Goal: Information Seeking & Learning: Check status

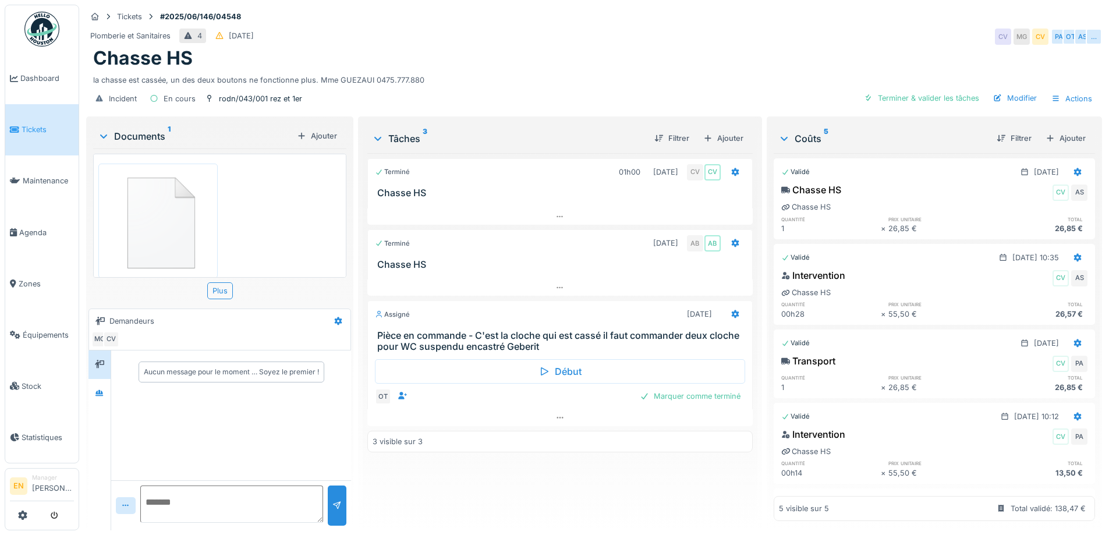
scroll to position [16, 0]
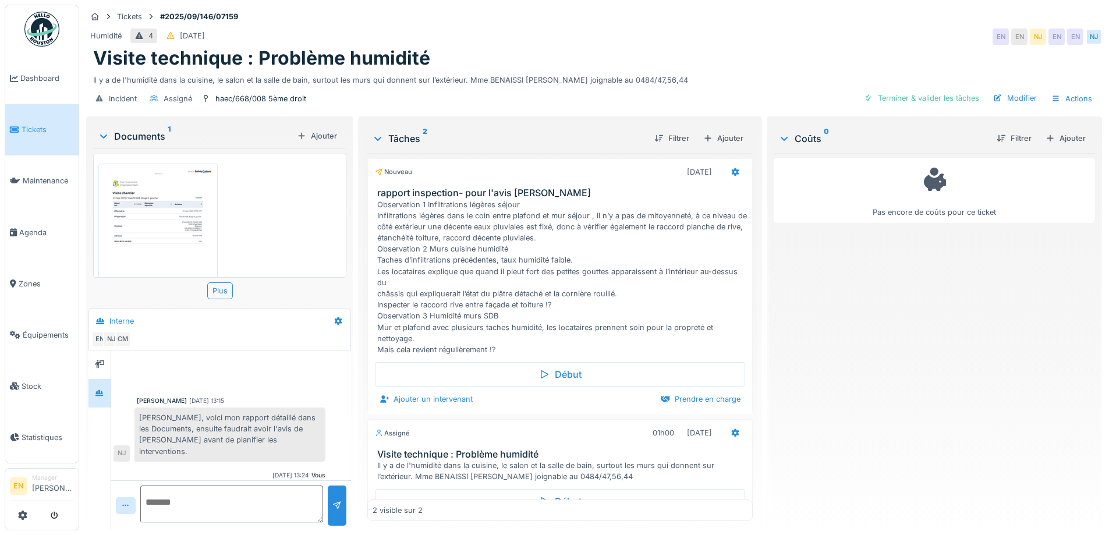
scroll to position [95, 0]
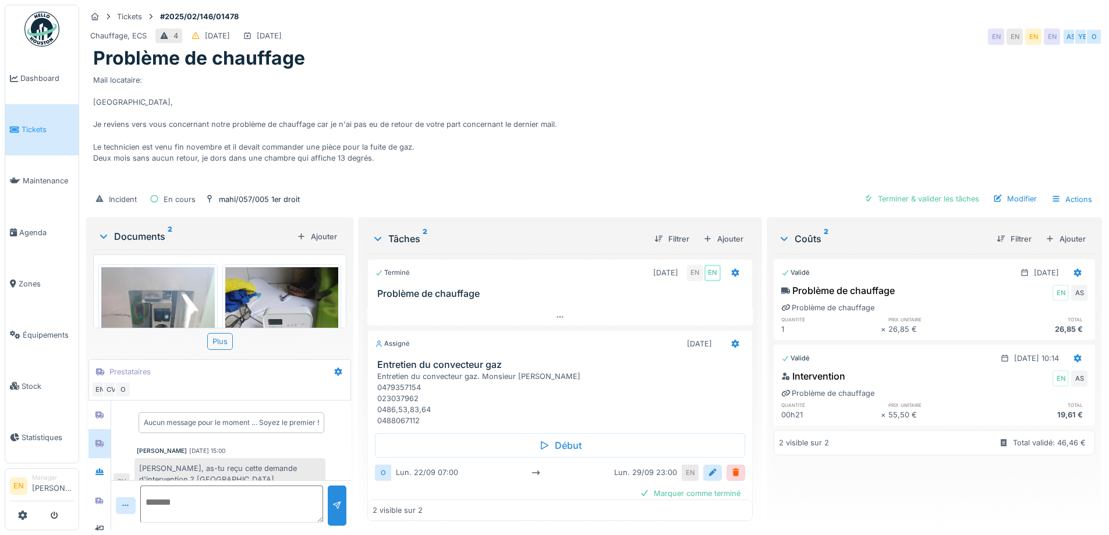
scroll to position [30, 0]
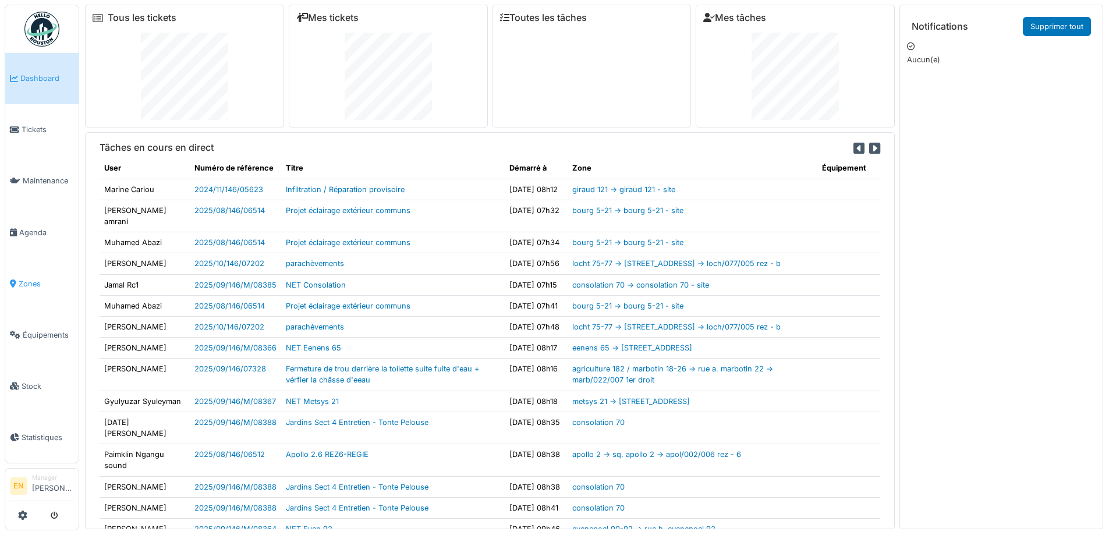
click at [26, 278] on span "Zones" at bounding box center [46, 283] width 55 height 11
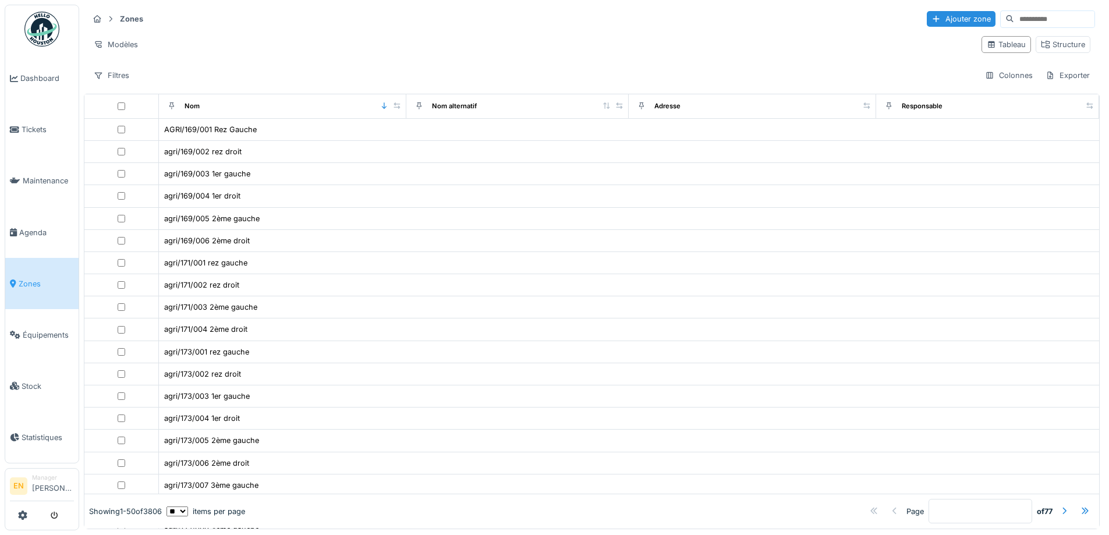
click at [1017, 15] on input at bounding box center [1054, 19] width 80 height 16
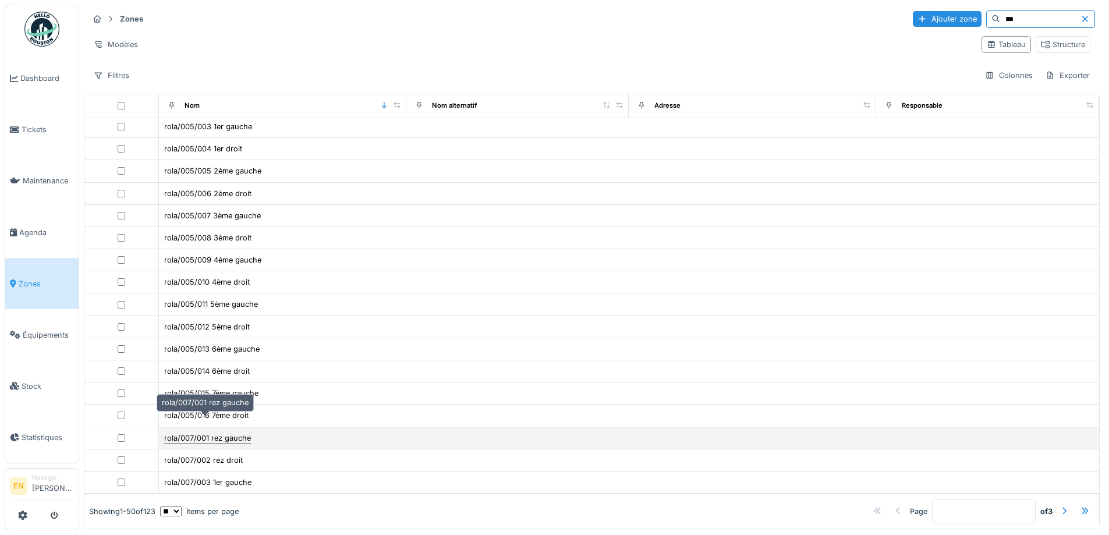
scroll to position [8, 0]
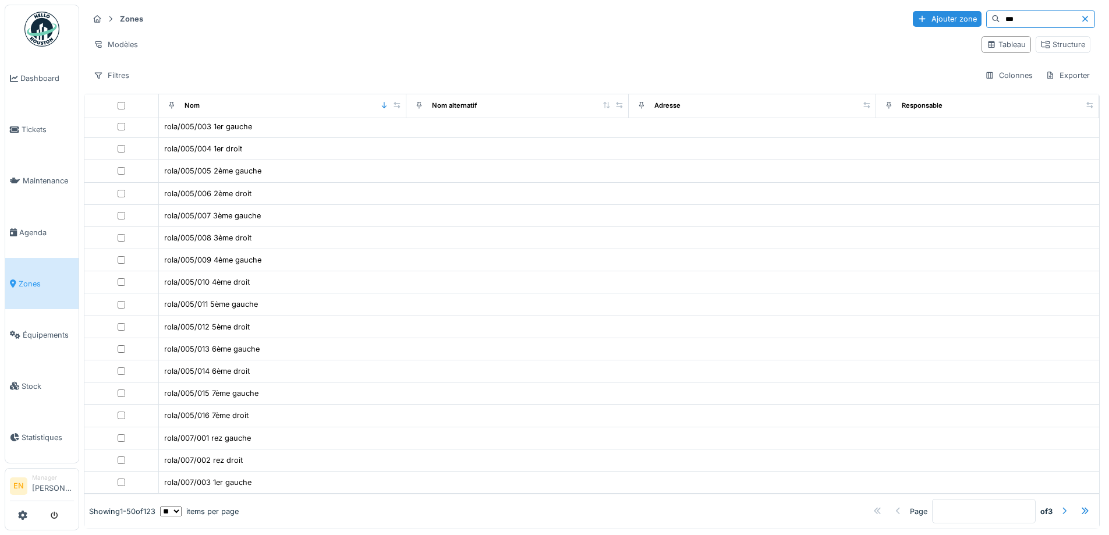
type input "***"
click at [1059, 506] on div at bounding box center [1063, 511] width 9 height 11
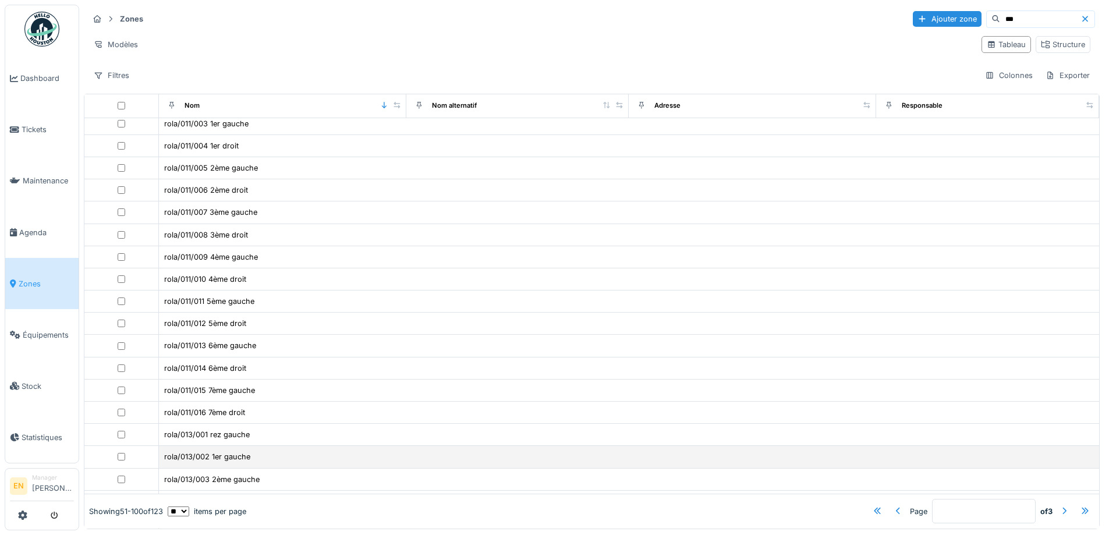
scroll to position [753, 0]
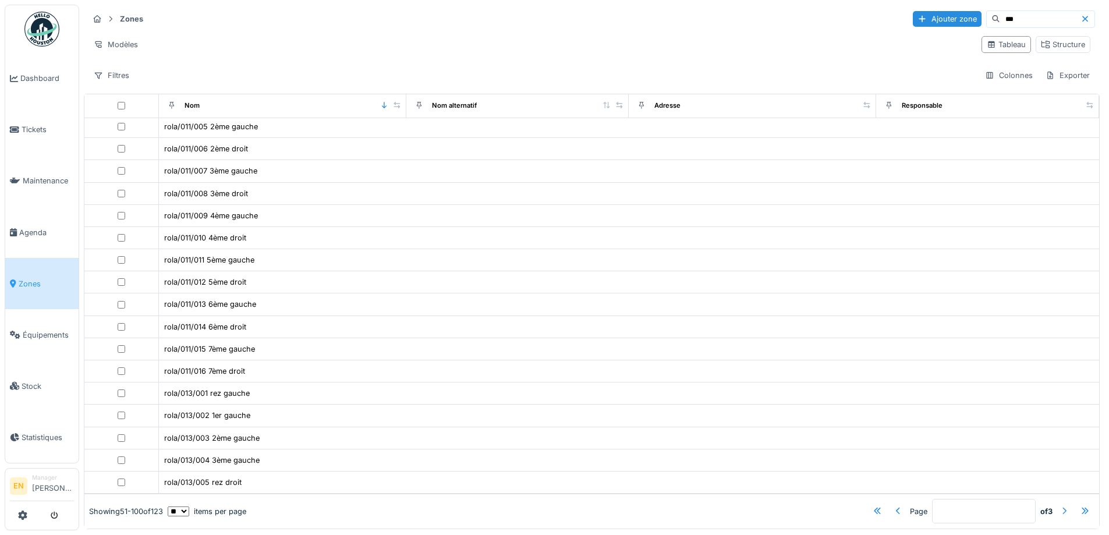
click at [1059, 506] on div at bounding box center [1063, 511] width 9 height 11
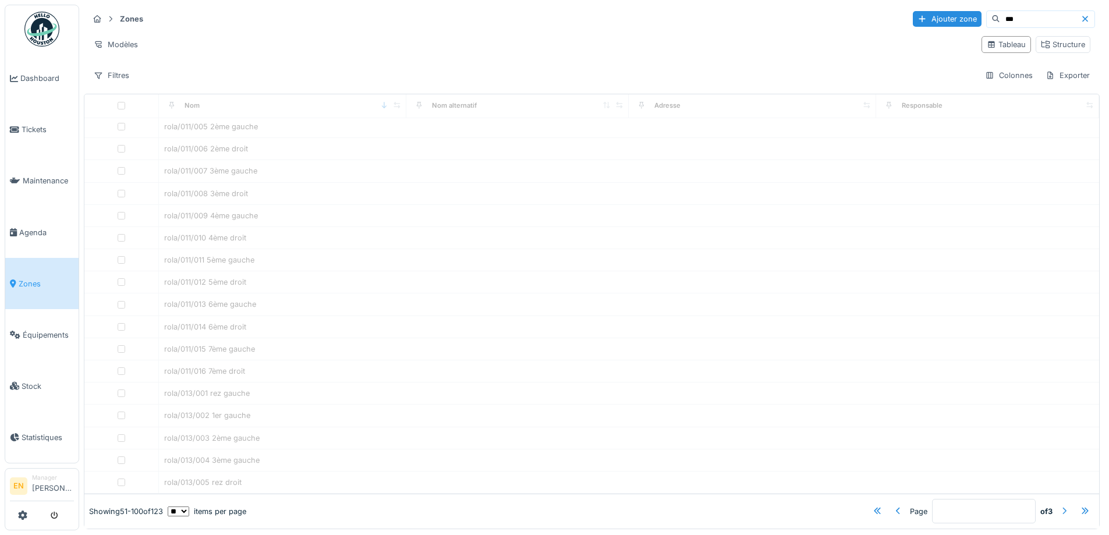
scroll to position [154, 0]
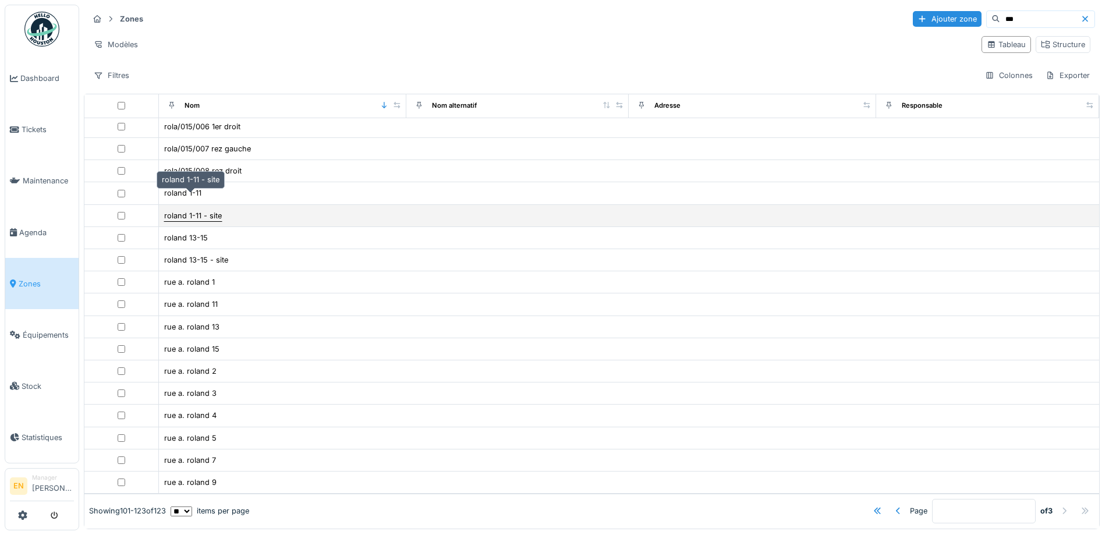
click at [212, 210] on div "roland 1-11 - site" at bounding box center [193, 215] width 58 height 11
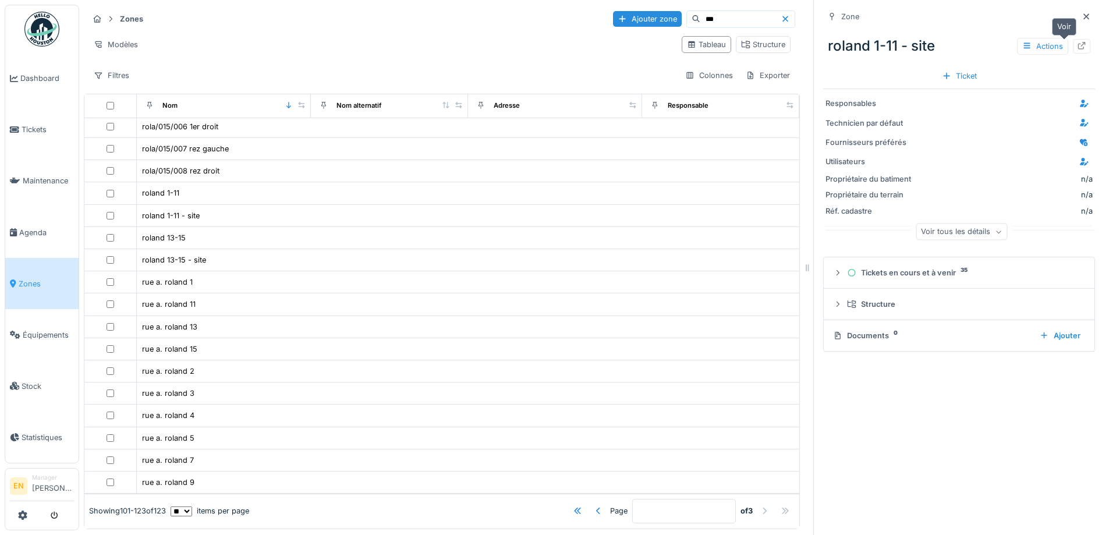
click at [1078, 42] on icon at bounding box center [1082, 46] width 8 height 8
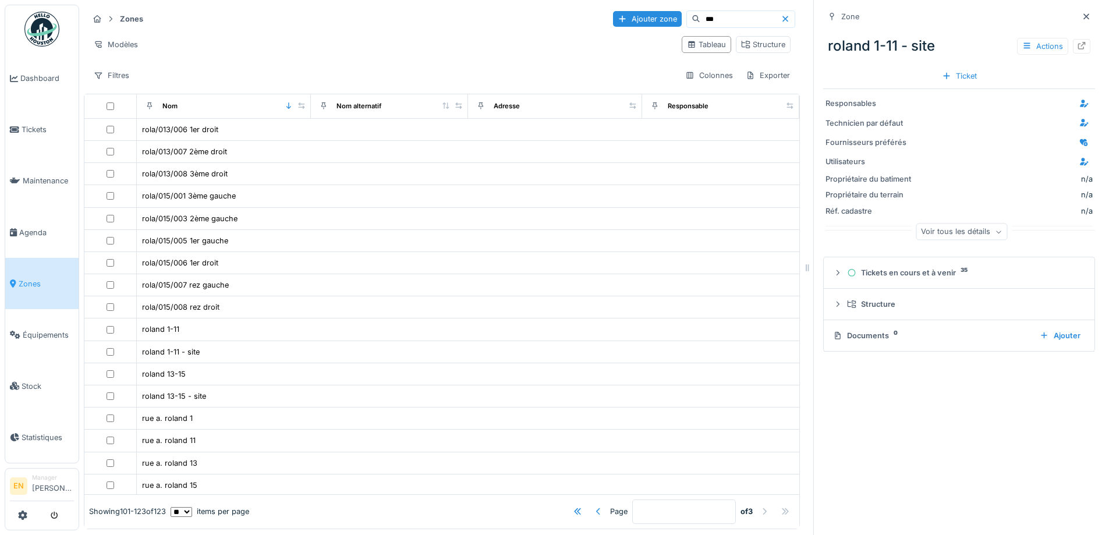
click at [594, 506] on div at bounding box center [598, 511] width 9 height 11
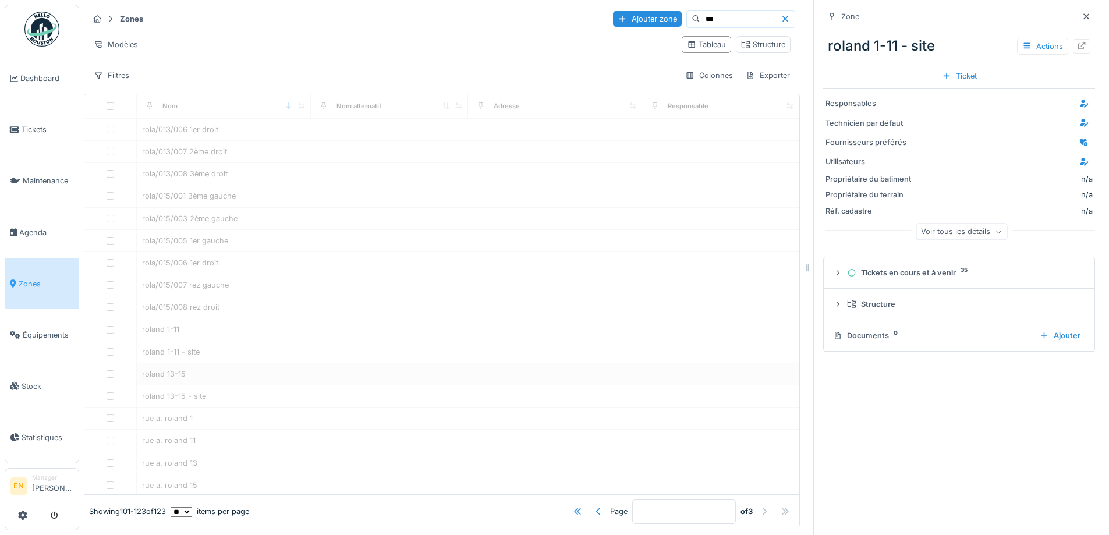
type input "*"
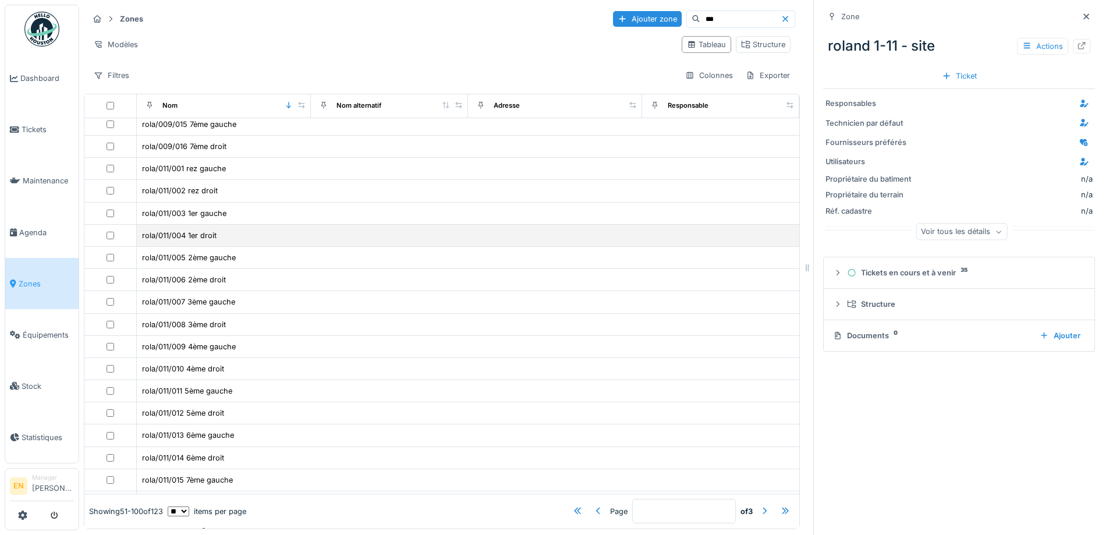
scroll to position [579, 0]
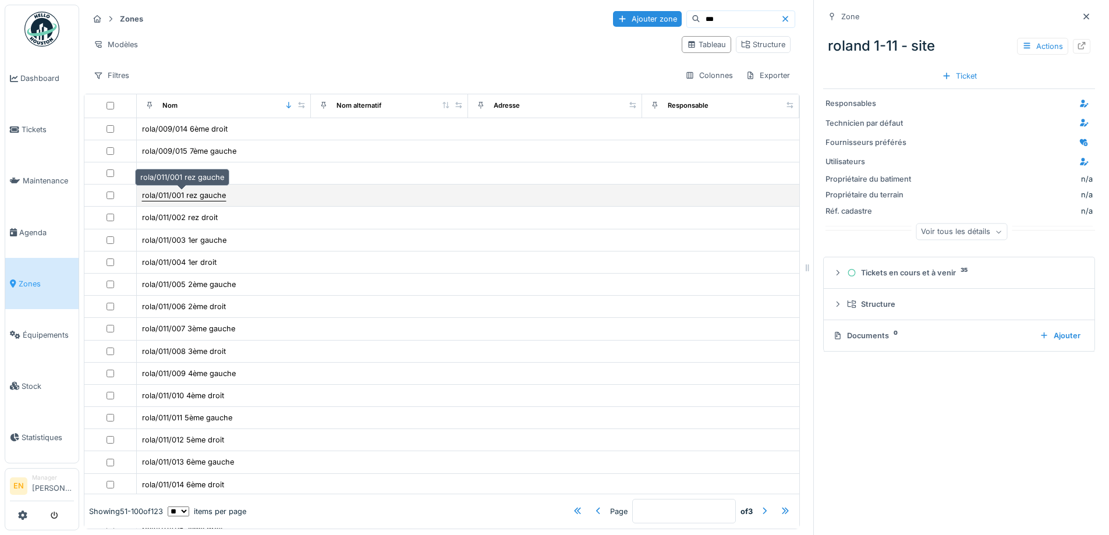
click at [206, 197] on div "rola/011/001 rez gauche" at bounding box center [184, 195] width 84 height 11
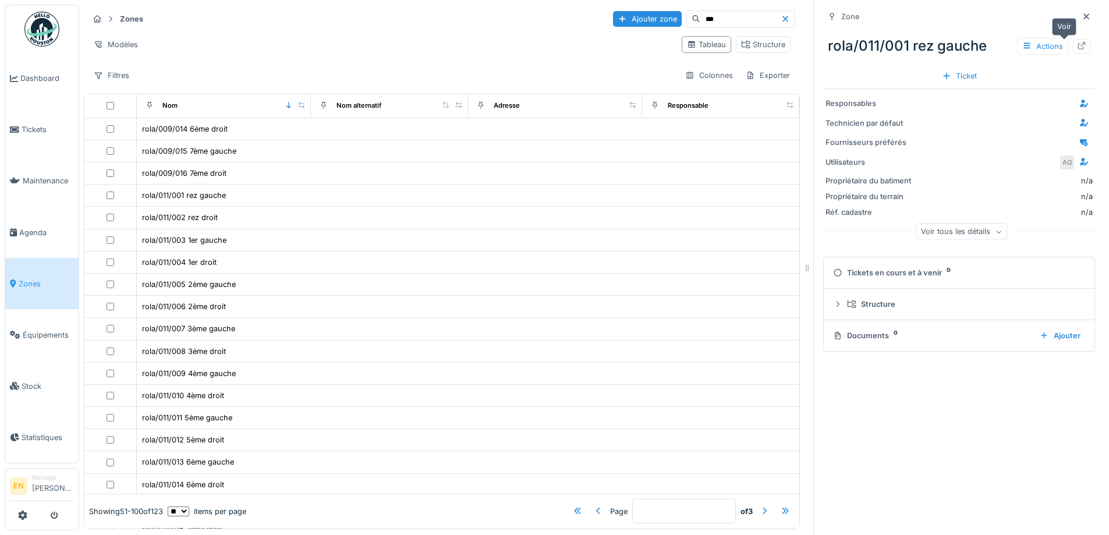
click at [1077, 44] on icon at bounding box center [1081, 46] width 9 height 8
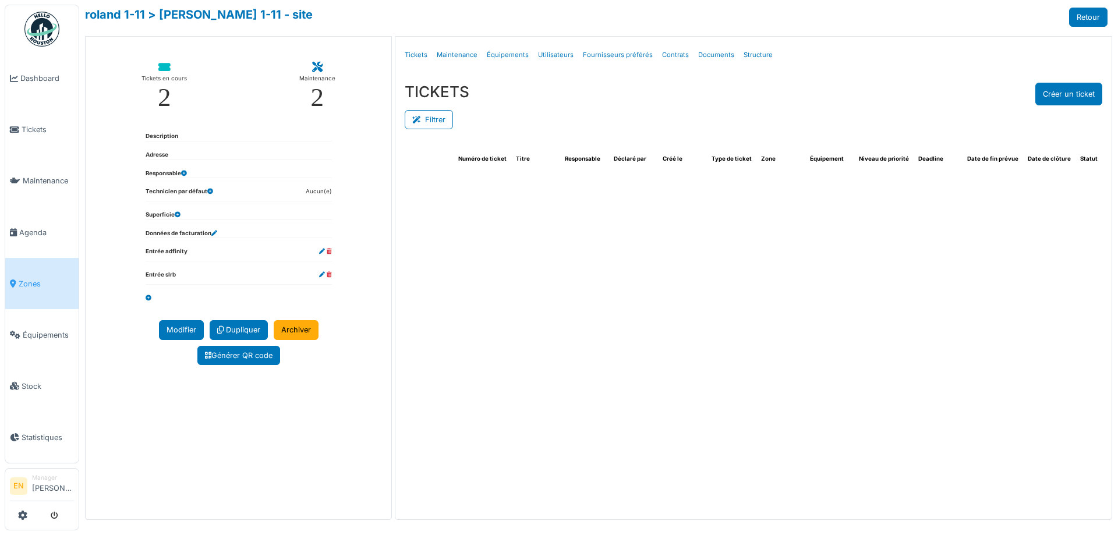
select select "***"
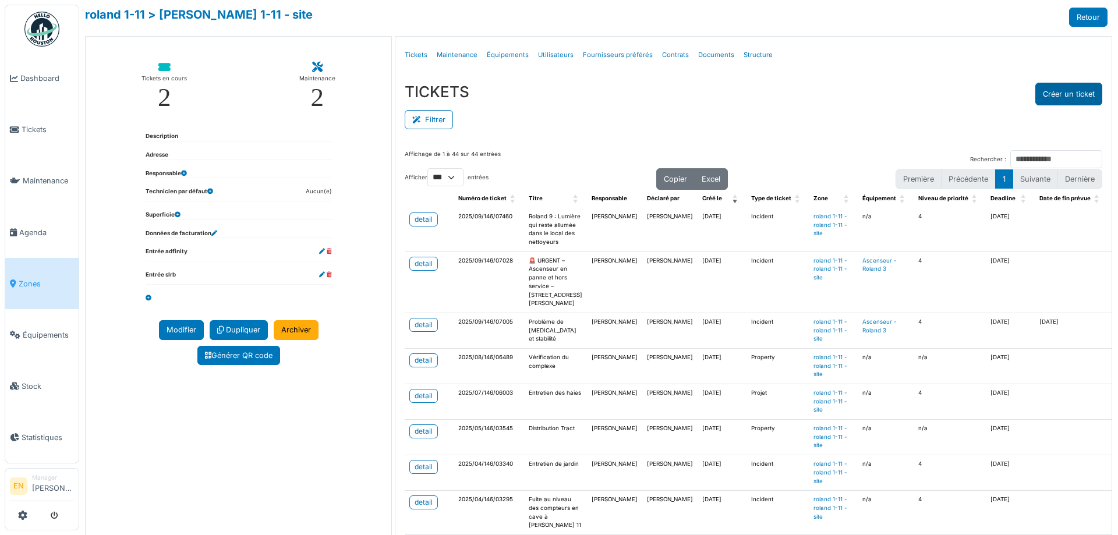
click at [1058, 92] on button "Créer un ticket" at bounding box center [1068, 94] width 67 height 23
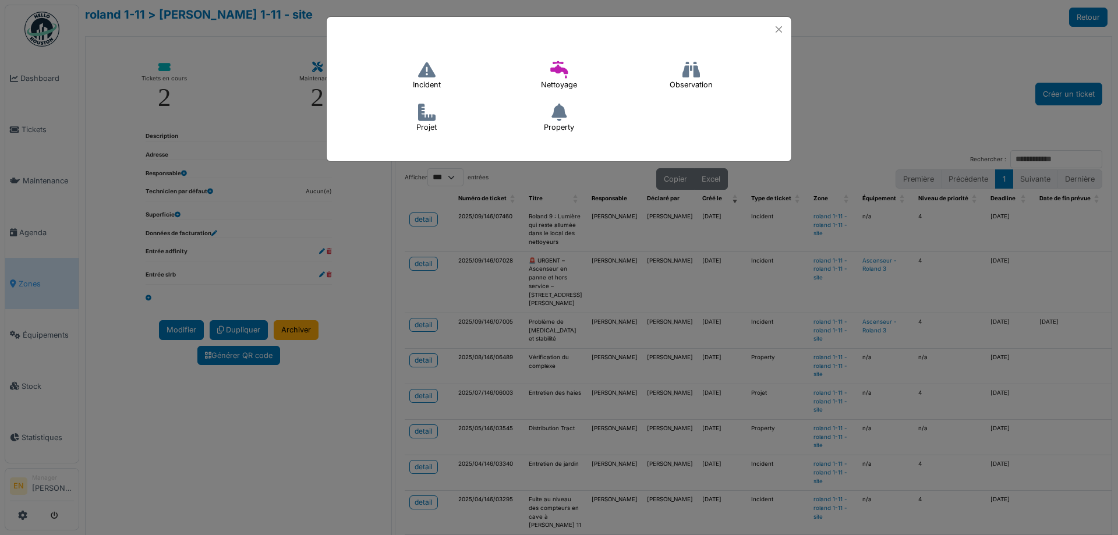
click at [434, 72] on icon at bounding box center [426, 69] width 17 height 17
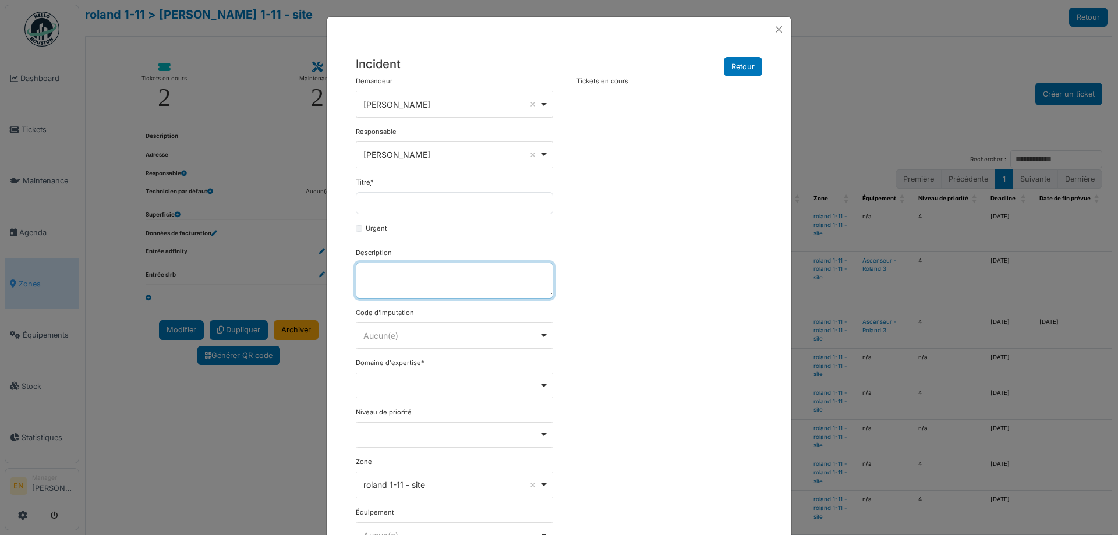
click at [420, 275] on textarea "Description" at bounding box center [454, 281] width 197 height 36
paste textarea "**********"
type textarea "**********"
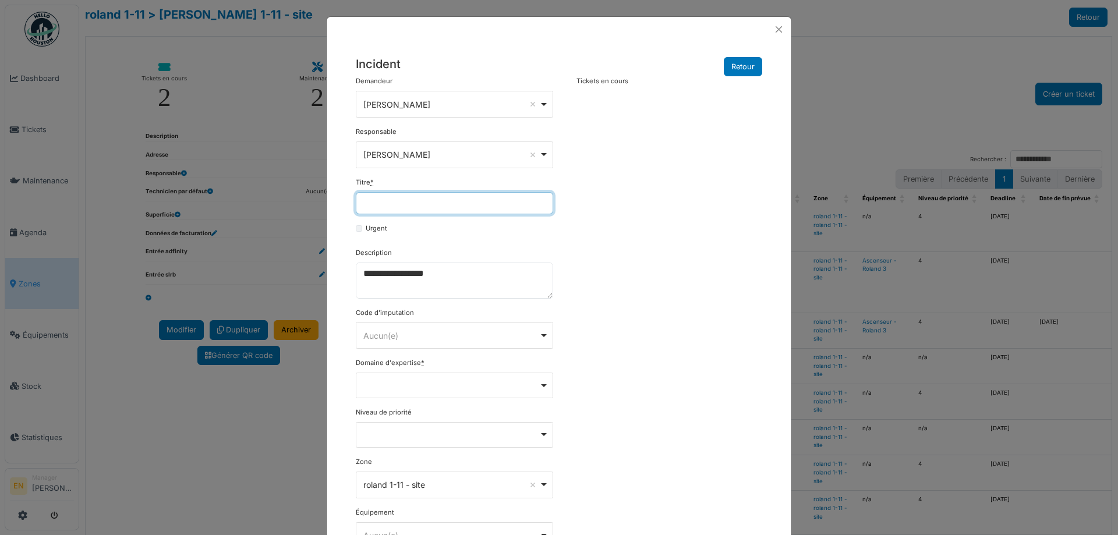
click at [421, 206] on input "Titre *" at bounding box center [454, 203] width 197 height 22
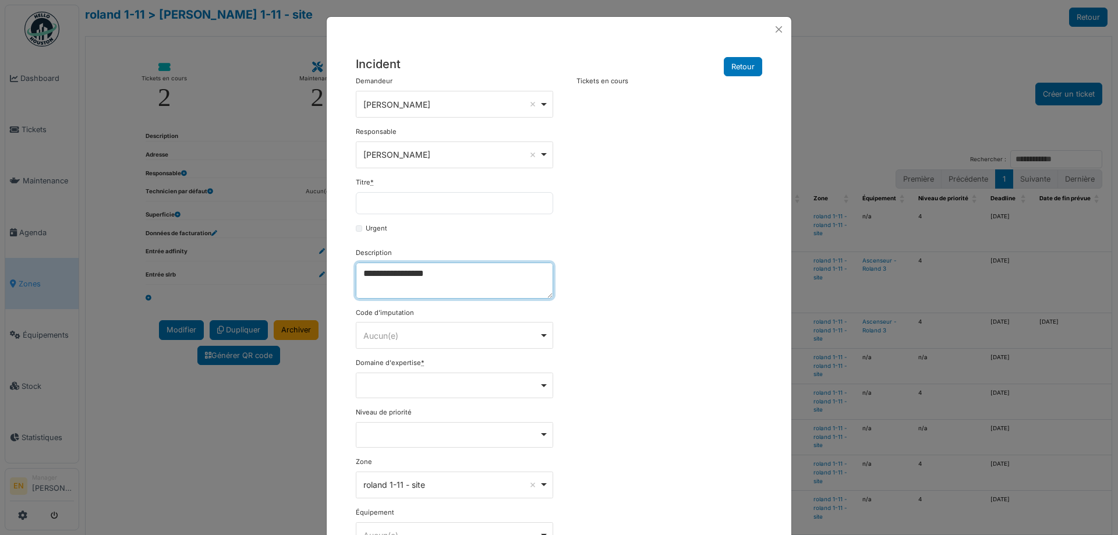
click at [370, 287] on textarea "**********" at bounding box center [454, 281] width 197 height 36
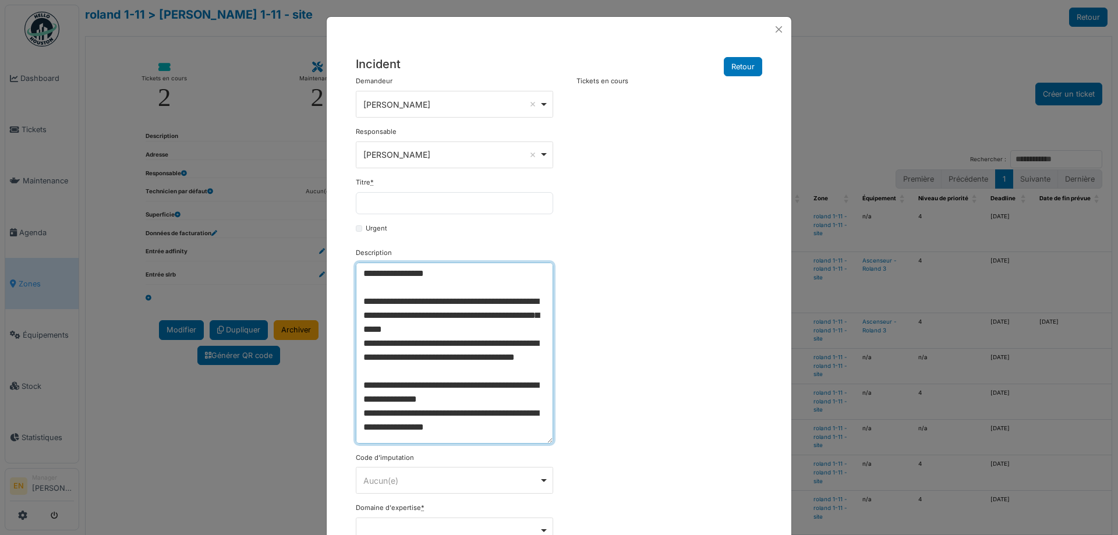
drag, startPoint x: 545, startPoint y: 294, endPoint x: 541, endPoint y: 419, distance: 124.6
click at [542, 439] on textarea "**********" at bounding box center [454, 353] width 197 height 181
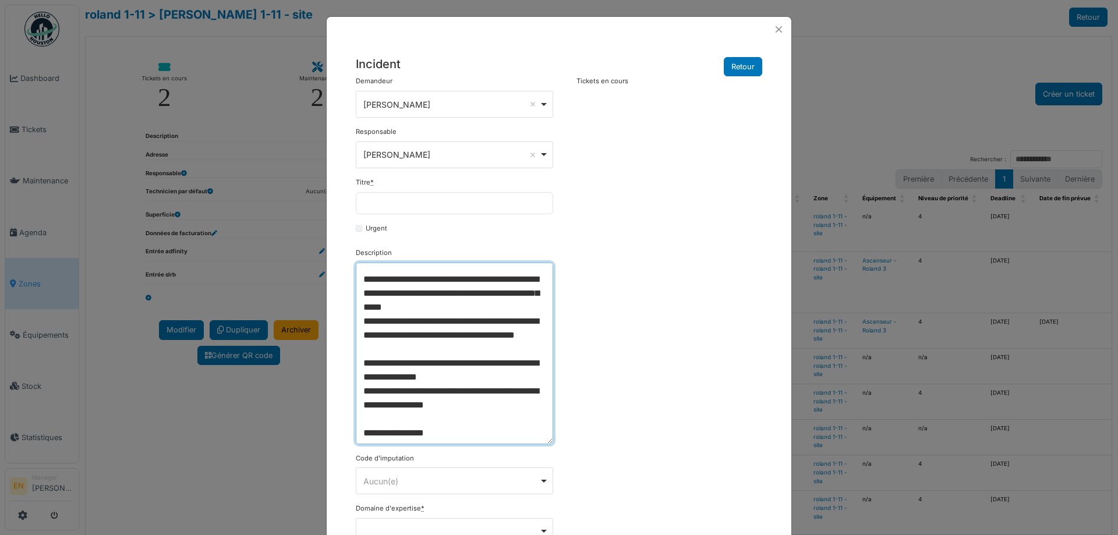
click at [486, 339] on textarea "**********" at bounding box center [454, 354] width 197 height 182
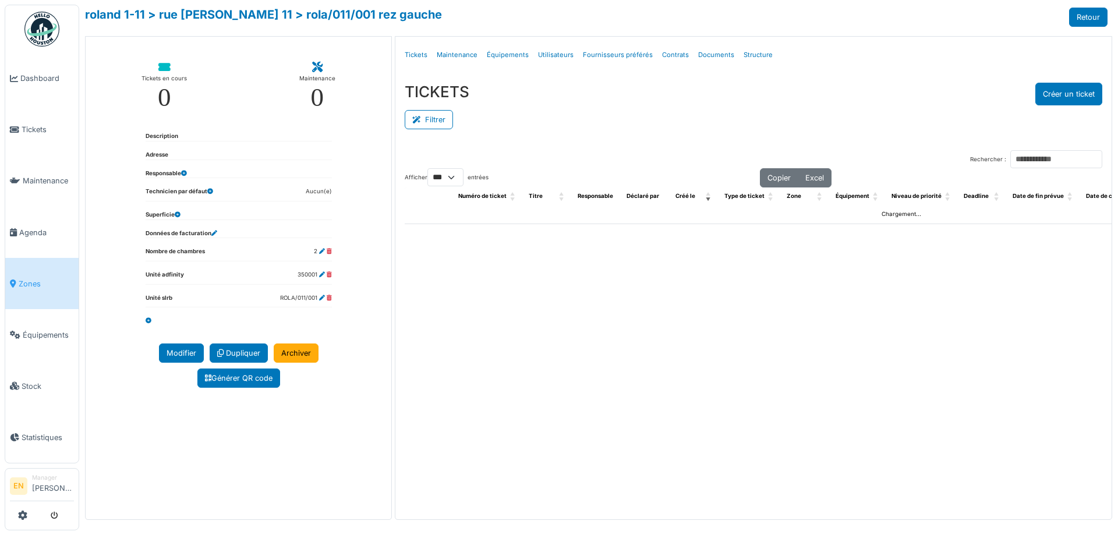
select select "***"
click at [756, 54] on link "Structure" at bounding box center [758, 54] width 38 height 27
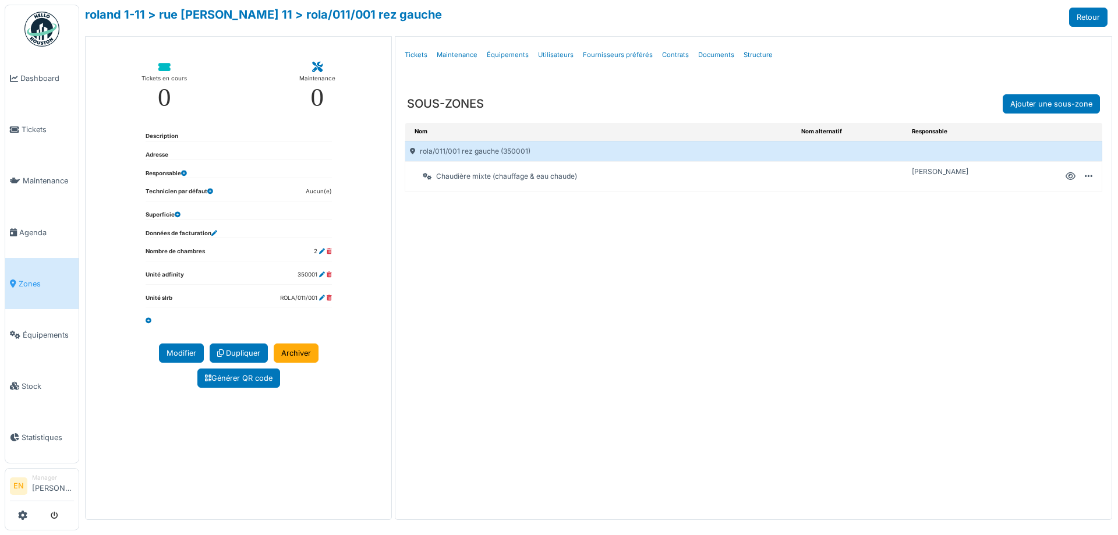
select select "***"
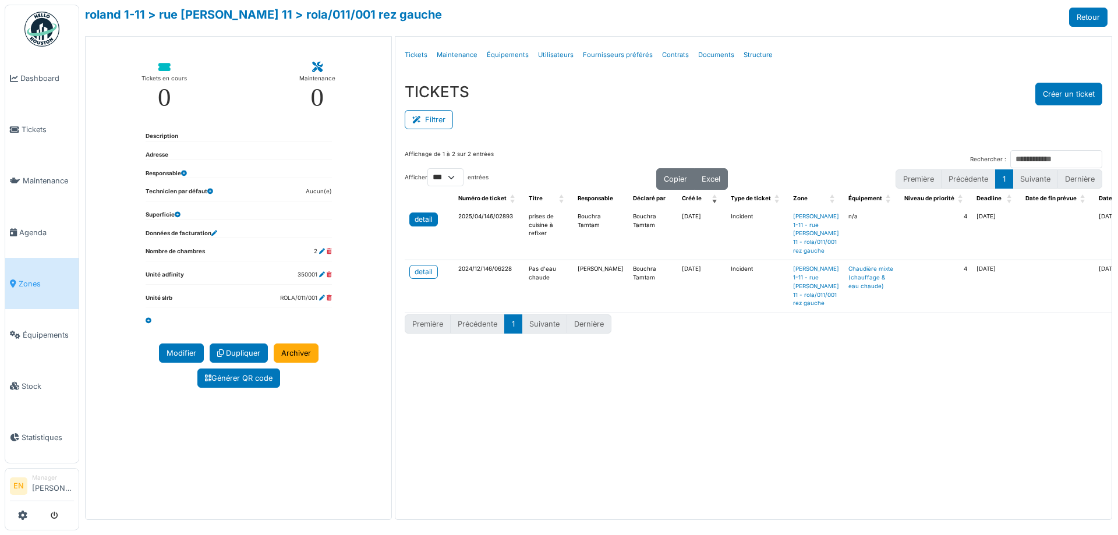
click at [428, 222] on div "detail" at bounding box center [423, 219] width 18 height 10
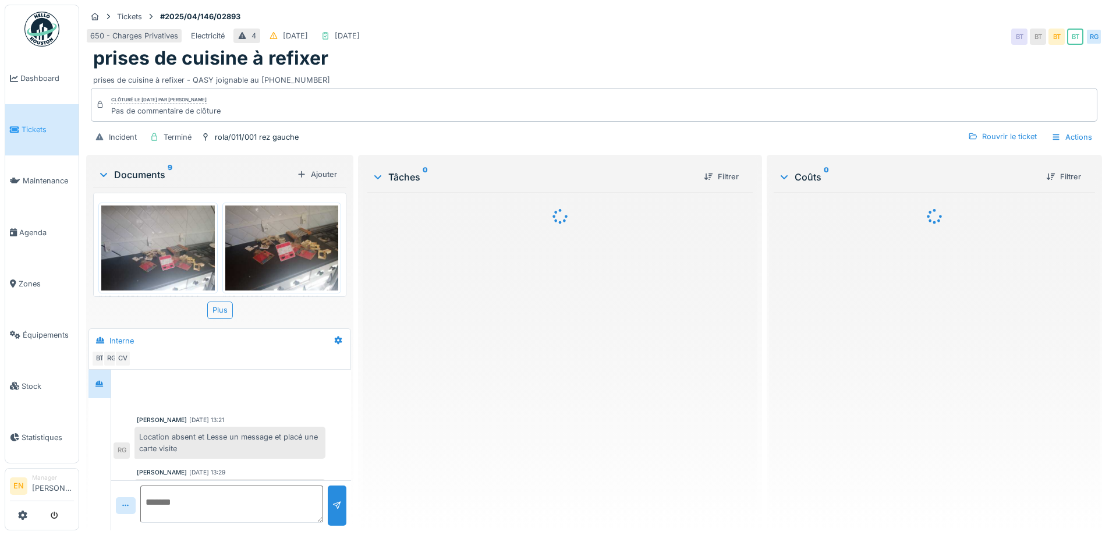
scroll to position [88, 0]
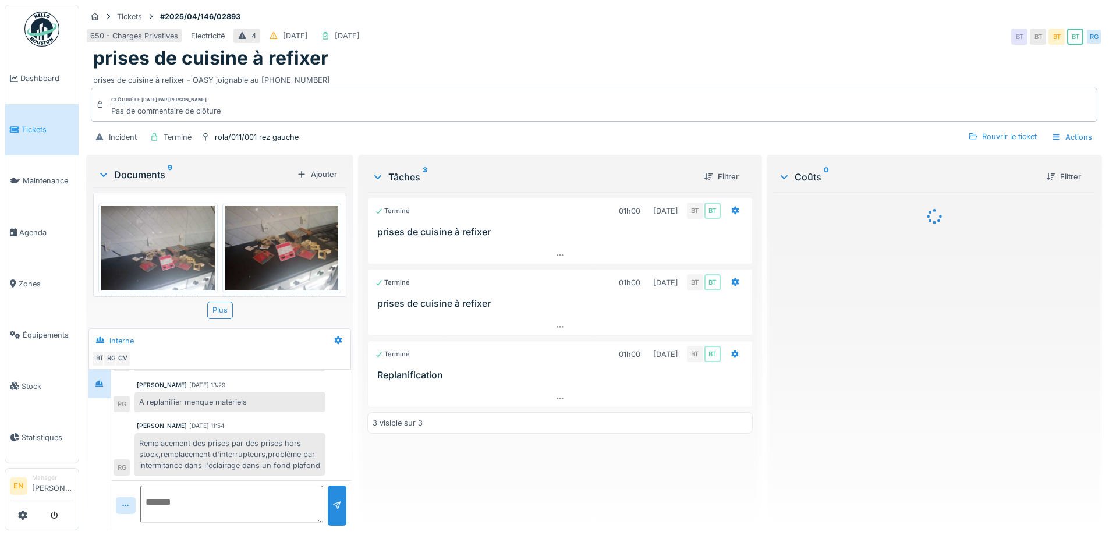
click at [673, 43] on div "650 - Charges Privatives Electricité 4 [DATE] [DATE] BT BT BT BT RG" at bounding box center [594, 36] width 1016 height 21
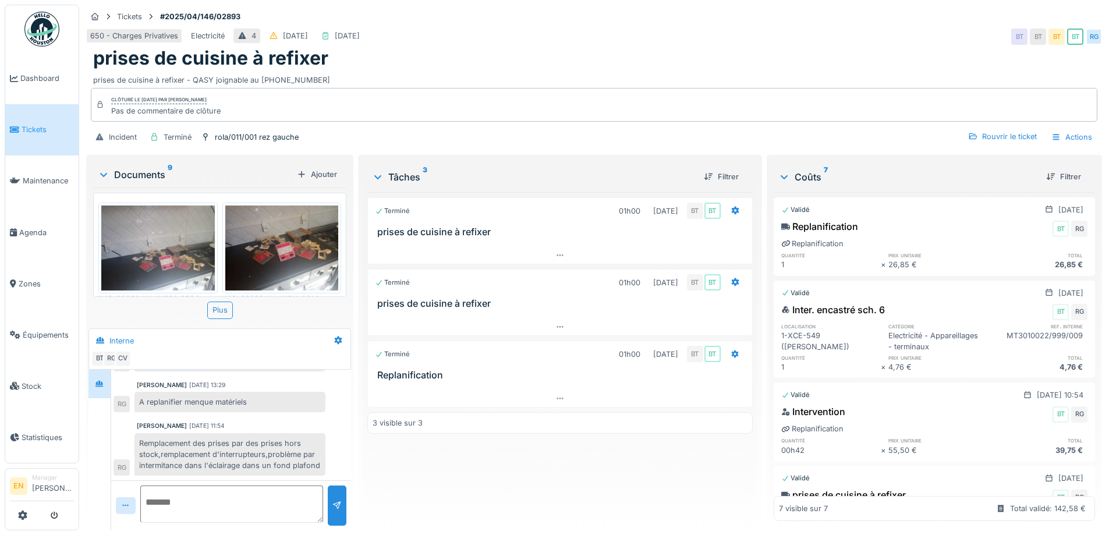
click at [826, 47] on div "prises de cuisine à refixer" at bounding box center [594, 58] width 1002 height 22
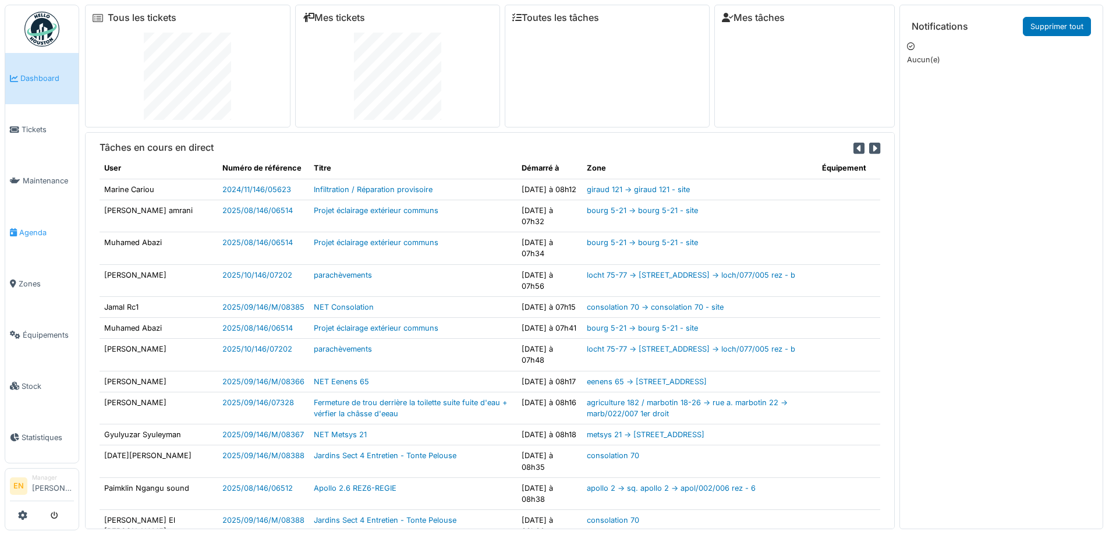
click at [37, 227] on span "Agenda" at bounding box center [46, 232] width 55 height 11
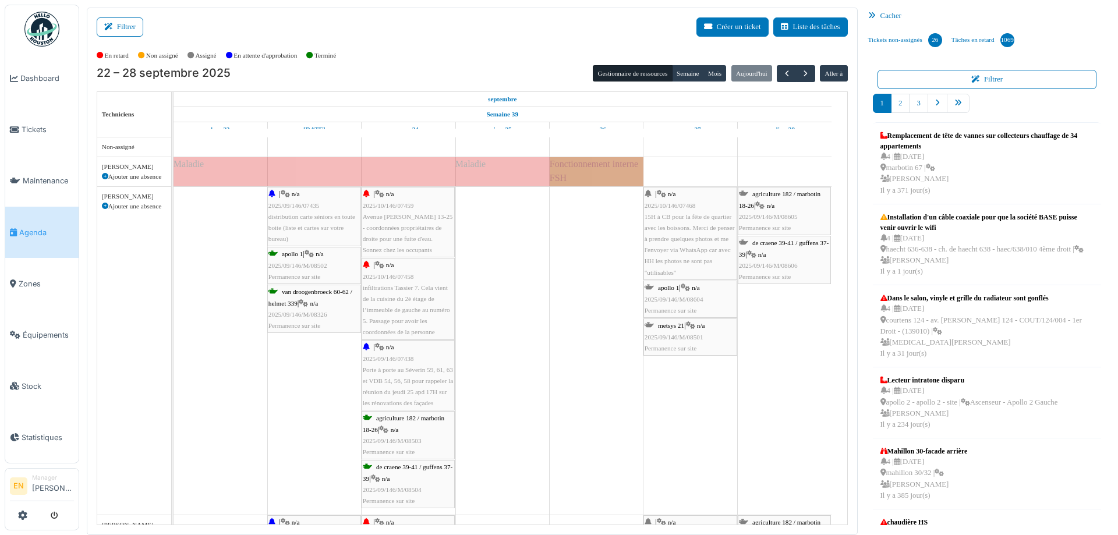
click at [510, 29] on div "Filtrer Créer un ticket Liste des tâches" at bounding box center [472, 31] width 751 height 29
click at [395, 61] on div "En retard Non assigné Assigné En attente d'approbation Terminé" at bounding box center [472, 55] width 751 height 19
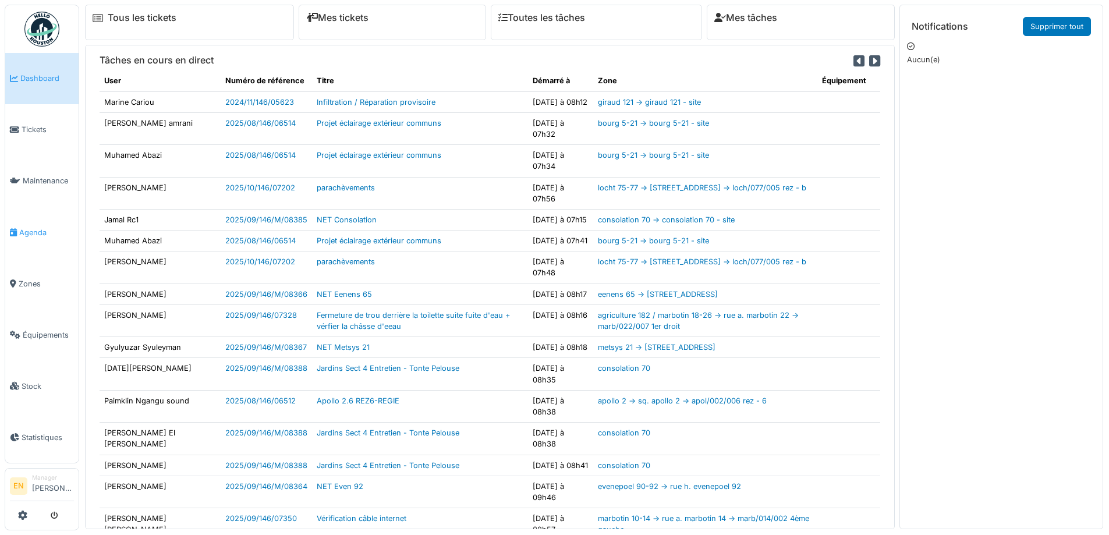
click at [37, 232] on span "Agenda" at bounding box center [46, 232] width 55 height 11
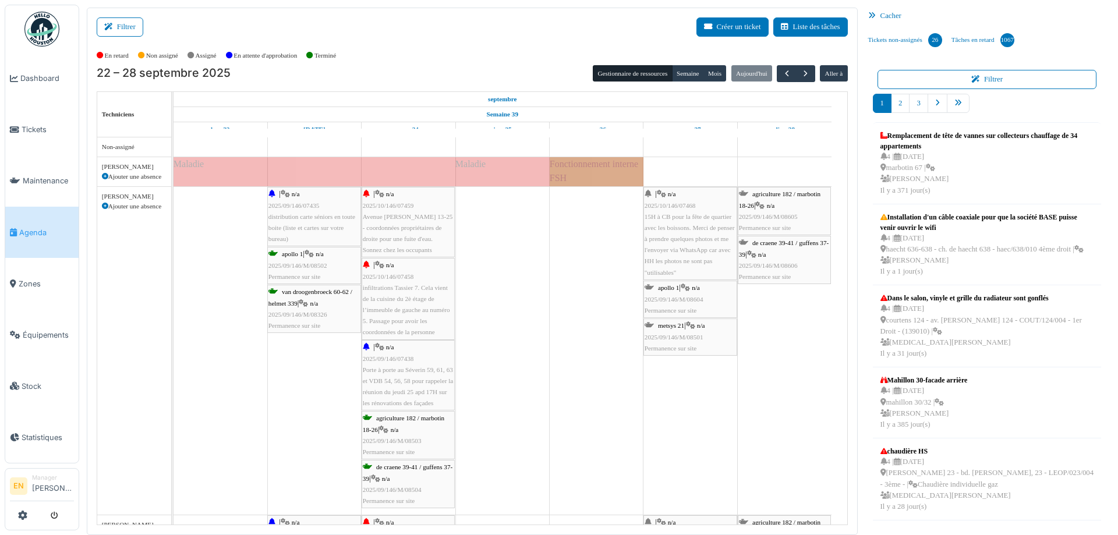
click at [398, 67] on div "22 – 28 septembre 2025 Gestionnaire de ressources Semaine Mois Aujourd'hui Alle…" at bounding box center [472, 73] width 751 height 17
click at [531, 59] on div "En retard Non assigné Assigné En attente d'approbation Terminé" at bounding box center [472, 55] width 751 height 19
click at [505, 51] on div "En retard Non assigné Assigné En attente d'approbation Terminé" at bounding box center [472, 55] width 751 height 19
click at [432, 44] on div "Filtrer Créer un ticket Liste des tâches" at bounding box center [472, 31] width 751 height 29
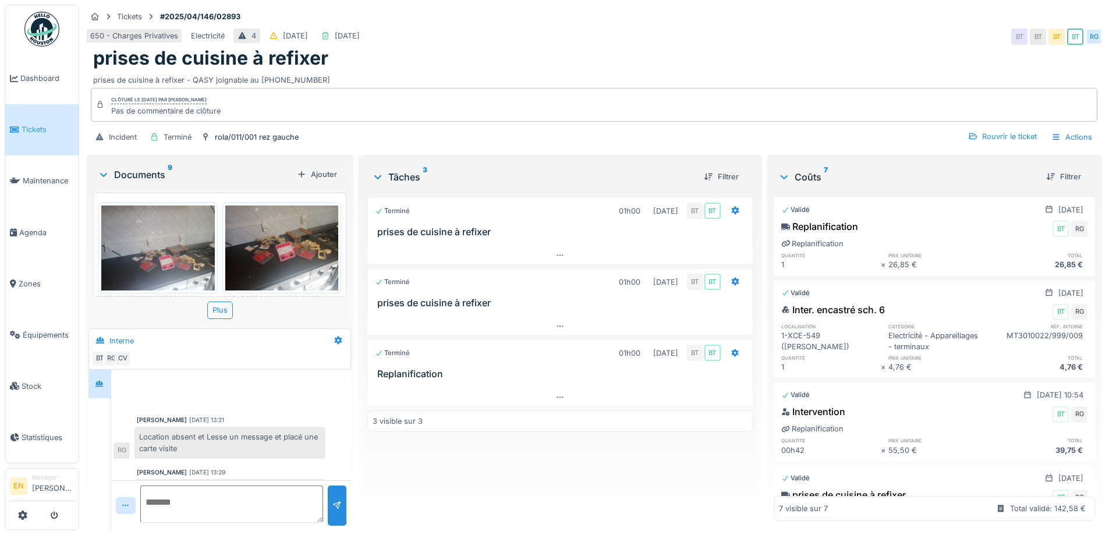
scroll to position [88, 0]
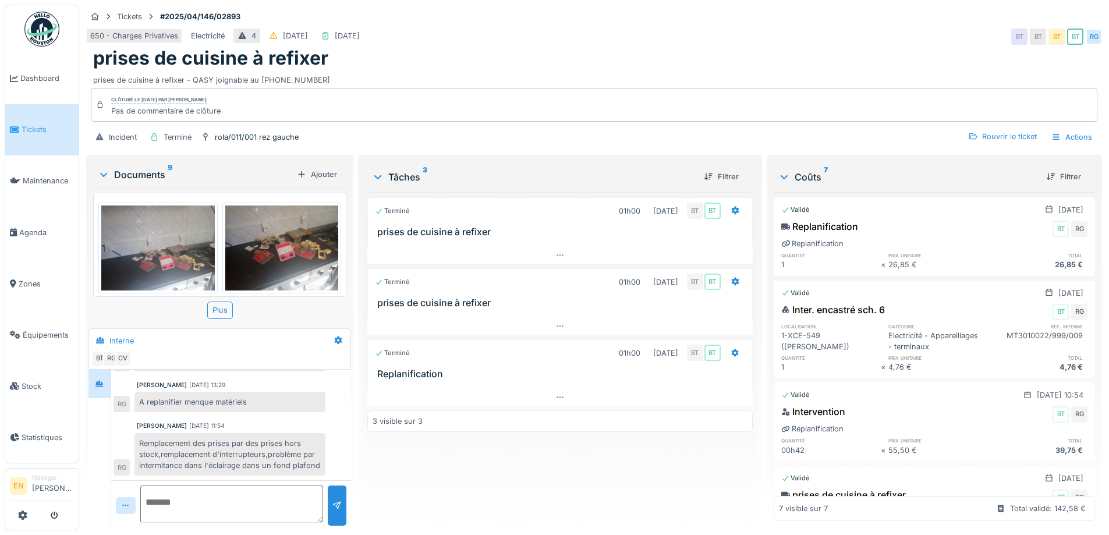
click at [498, 42] on div "650 - Charges Privatives Electricité 4 05/04/2025 15/04/2025 BT BT BT BT RG" at bounding box center [594, 36] width 1016 height 21
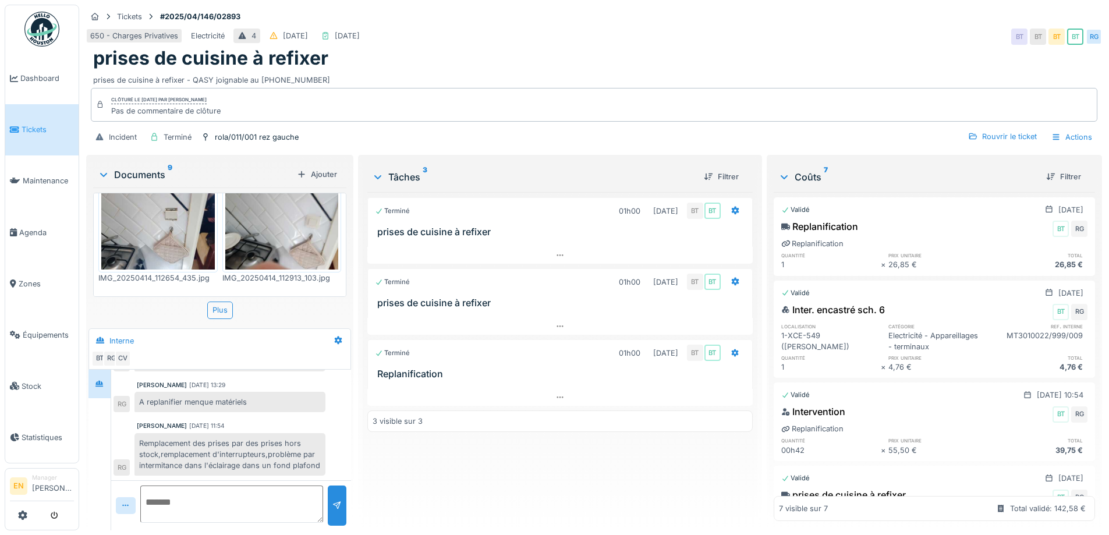
scroll to position [466, 0]
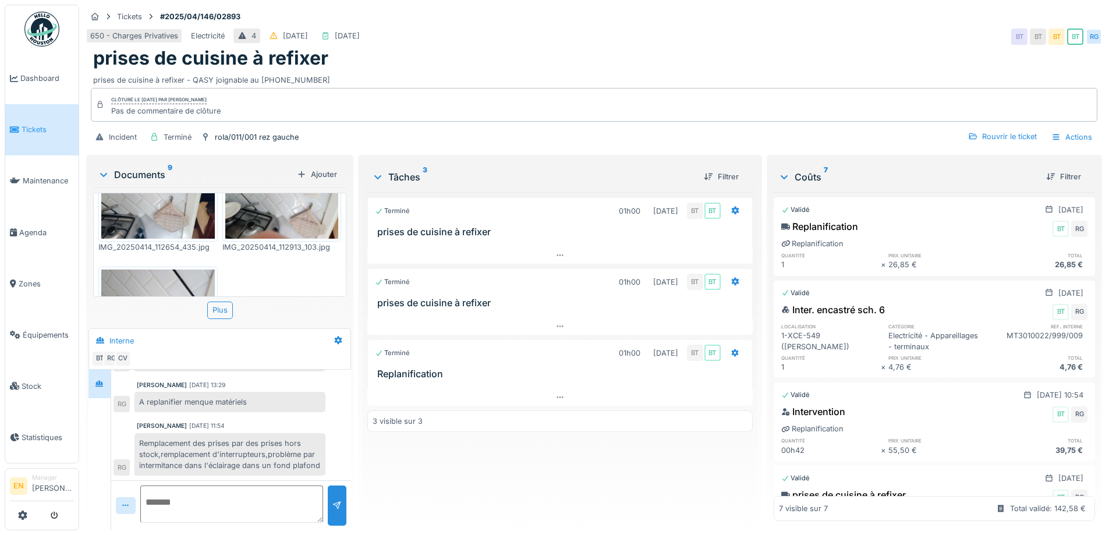
click at [445, 494] on div "Terminé 01h00 03/04/2025 BT BT prises de cuisine à refixer Terminé 01h00 10/04/…" at bounding box center [559, 356] width 385 height 329
click at [544, 515] on div "Terminé 01h00 03/04/2025 BT BT prises de cuisine à refixer Terminé 01h00 10/04/…" at bounding box center [559, 356] width 385 height 329
click at [497, 485] on div "Terminé 01h00 03/04/2025 BT BT prises de cuisine à refixer Terminé 01h00 10/04/…" at bounding box center [559, 356] width 385 height 329
click at [431, 484] on div "Terminé 01h00 03/04/2025 BT BT prises de cuisine à refixer Terminé 01h00 10/04/…" at bounding box center [559, 356] width 385 height 329
click at [459, 496] on div "Terminé 01h00 03/04/2025 BT BT prises de cuisine à refixer Terminé 01h00 10/04/…" at bounding box center [559, 356] width 385 height 329
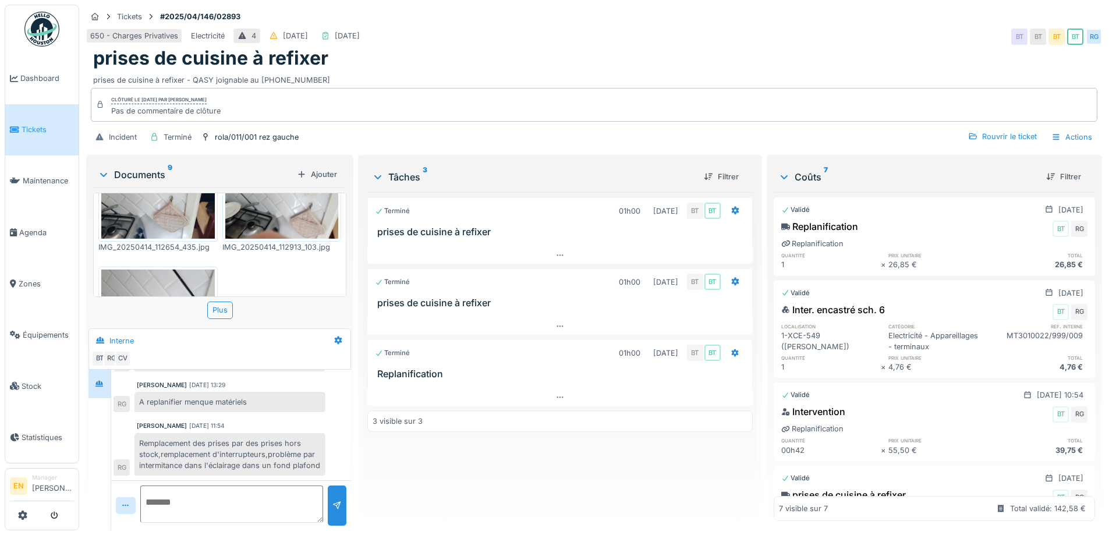
click at [607, 54] on div "prises de cuisine à refixer" at bounding box center [594, 58] width 1002 height 22
click at [900, 27] on div "650 - Charges Privatives Electricité 4 05/04/2025 15/04/2025 BT BT BT BT RG" at bounding box center [594, 36] width 1016 height 21
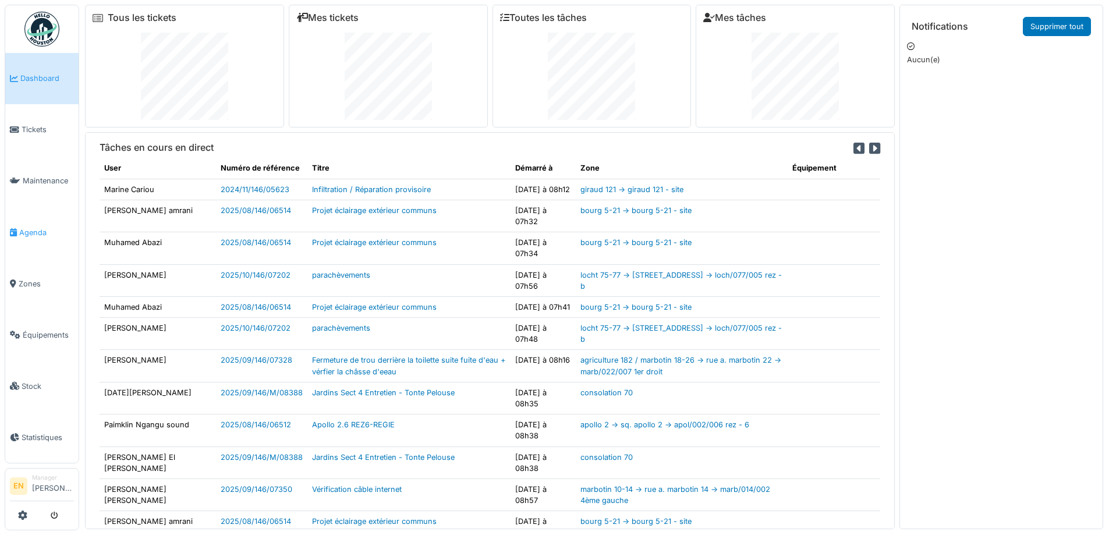
click at [33, 228] on span "Agenda" at bounding box center [46, 232] width 55 height 11
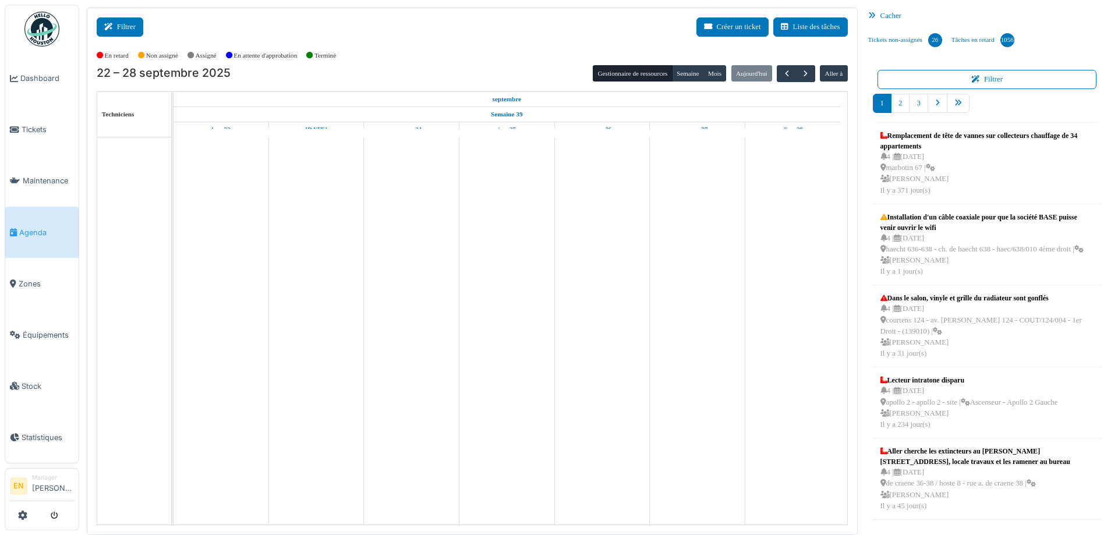
click at [124, 33] on button "Filtrer" at bounding box center [120, 26] width 47 height 19
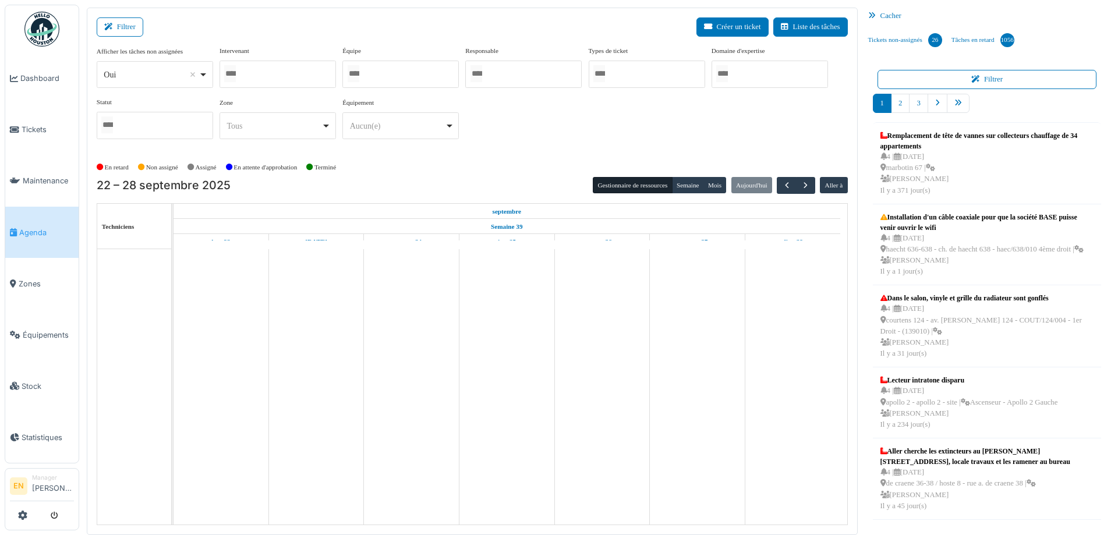
click at [204, 80] on div "Oui Remove item" at bounding box center [154, 74] width 107 height 17
select select "**"
click at [269, 75] on div at bounding box center [277, 74] width 116 height 27
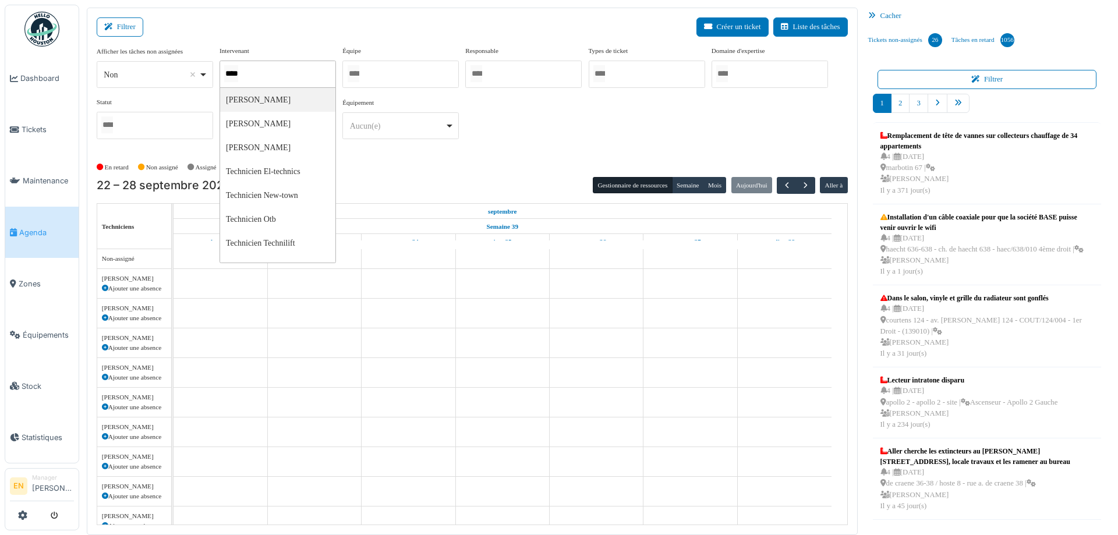
type input "*****"
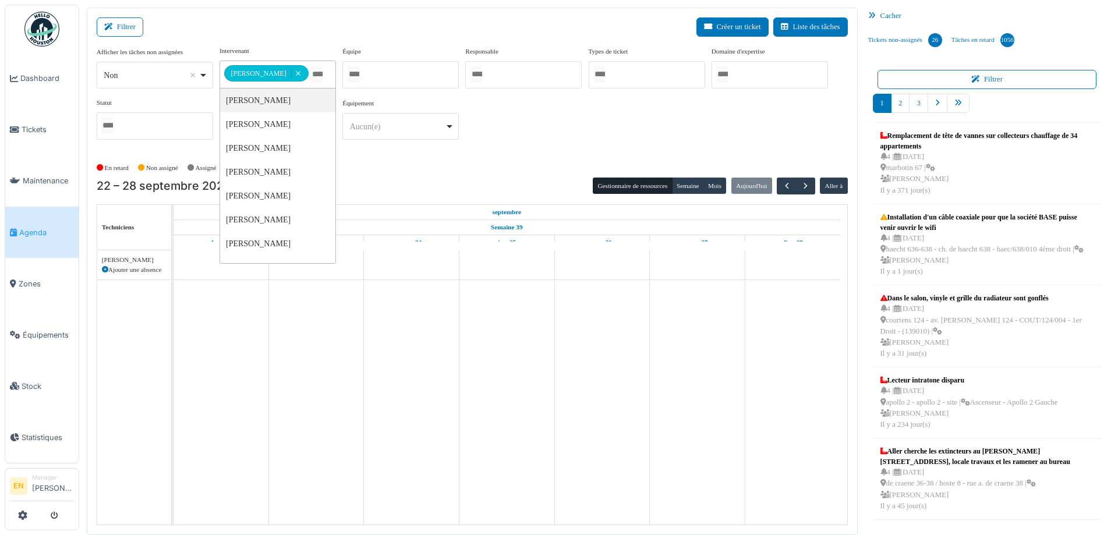
click at [570, 145] on div "**********" at bounding box center [472, 97] width 751 height 103
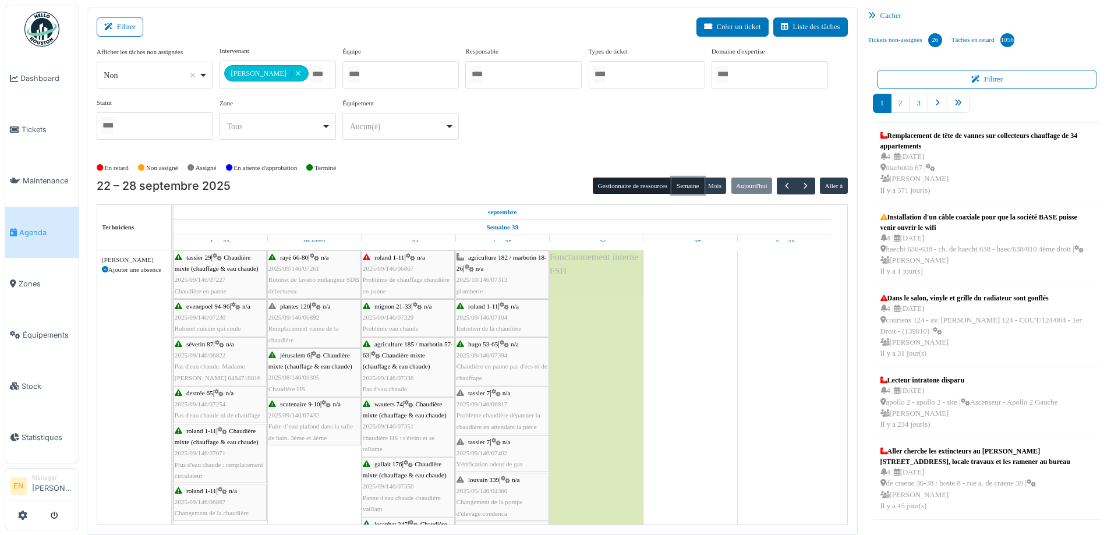
click at [680, 187] on button "Semaine" at bounding box center [688, 186] width 32 height 16
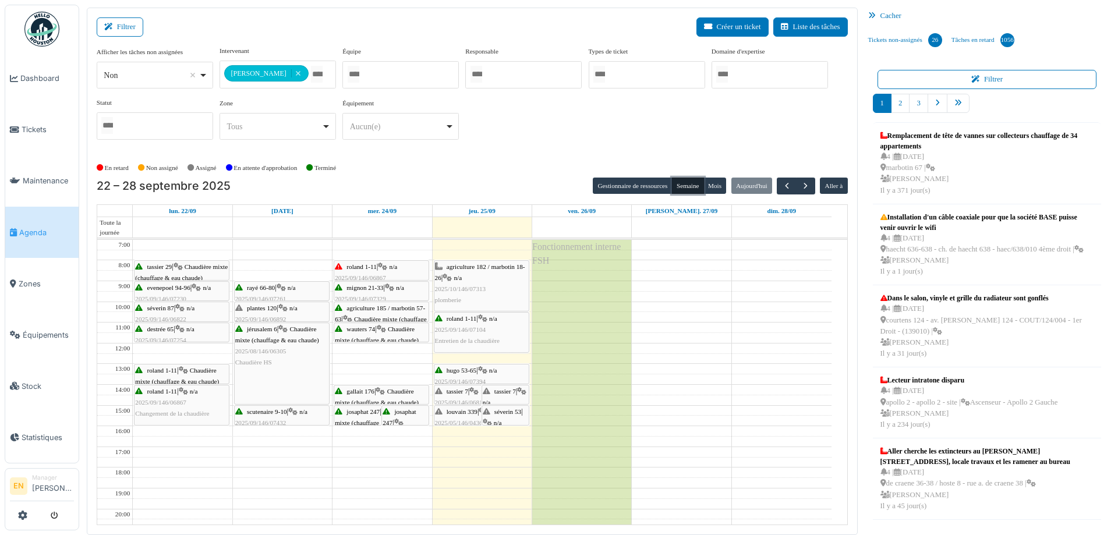
click at [466, 372] on span "hugo 53-65" at bounding box center [461, 370] width 30 height 7
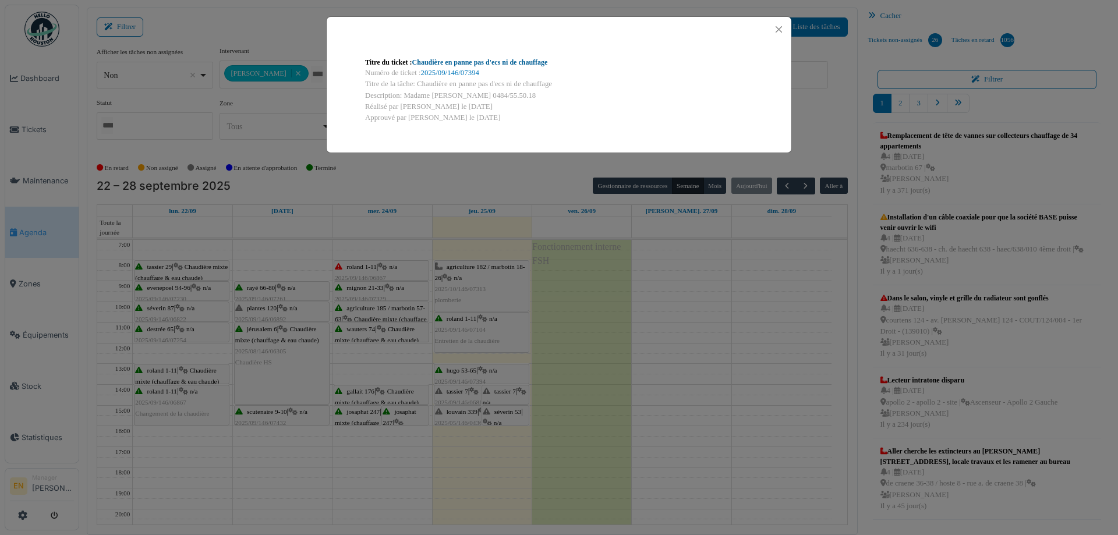
click at [506, 64] on link "Chaudière en panne pas d'ecs ni de chauffage" at bounding box center [480, 62] width 136 height 8
click at [512, 64] on link "Chaudière en panne pas d'ecs ni de chauffage" at bounding box center [480, 62] width 136 height 8
click at [780, 27] on button "Close" at bounding box center [779, 30] width 16 height 16
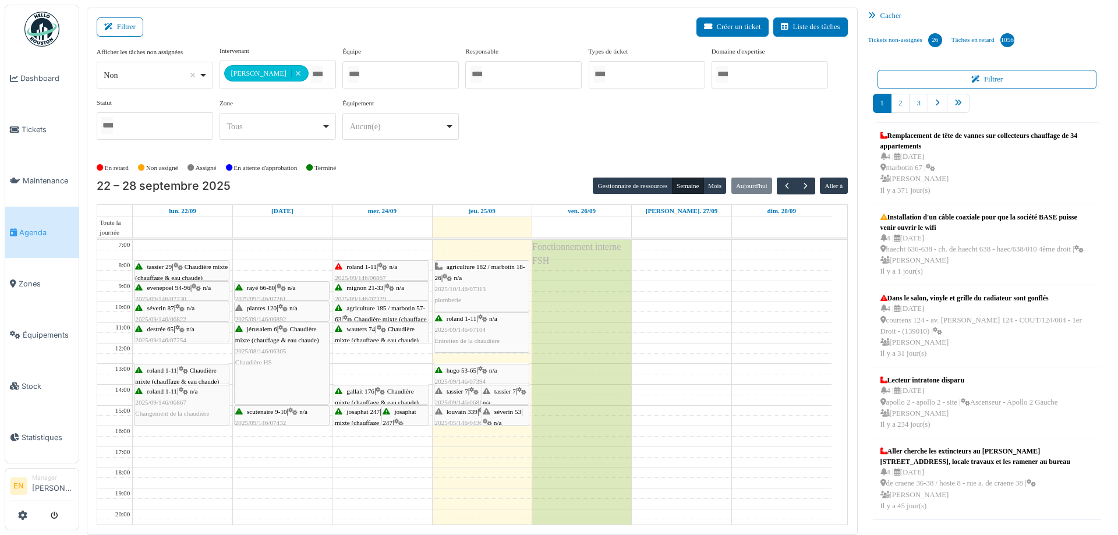
click at [462, 393] on span "tassier 7" at bounding box center [457, 391] width 22 height 7
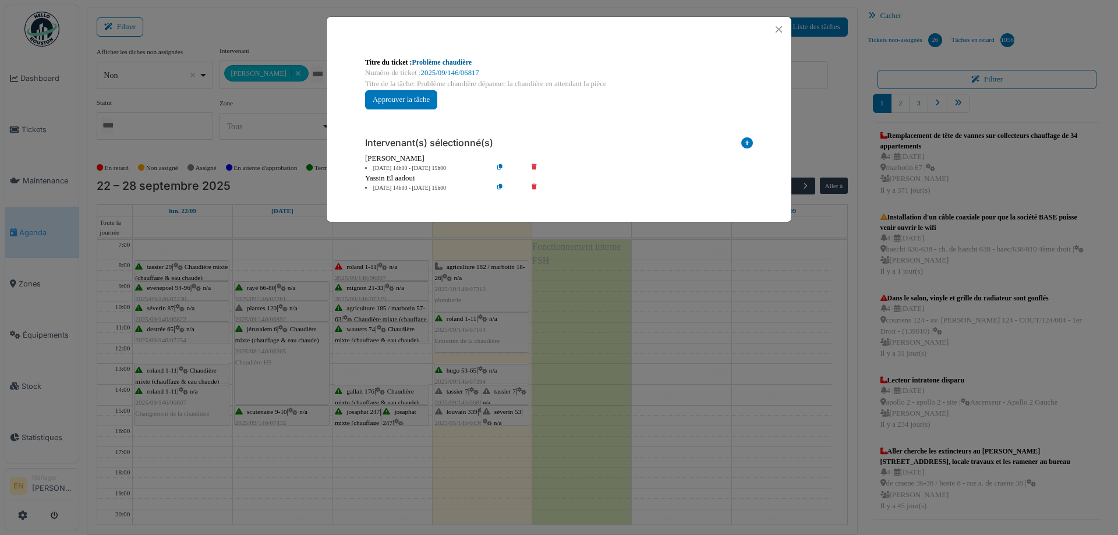
click at [457, 61] on link "Problème chaudière" at bounding box center [442, 62] width 60 height 8
click at [779, 27] on button "Close" at bounding box center [779, 30] width 16 height 16
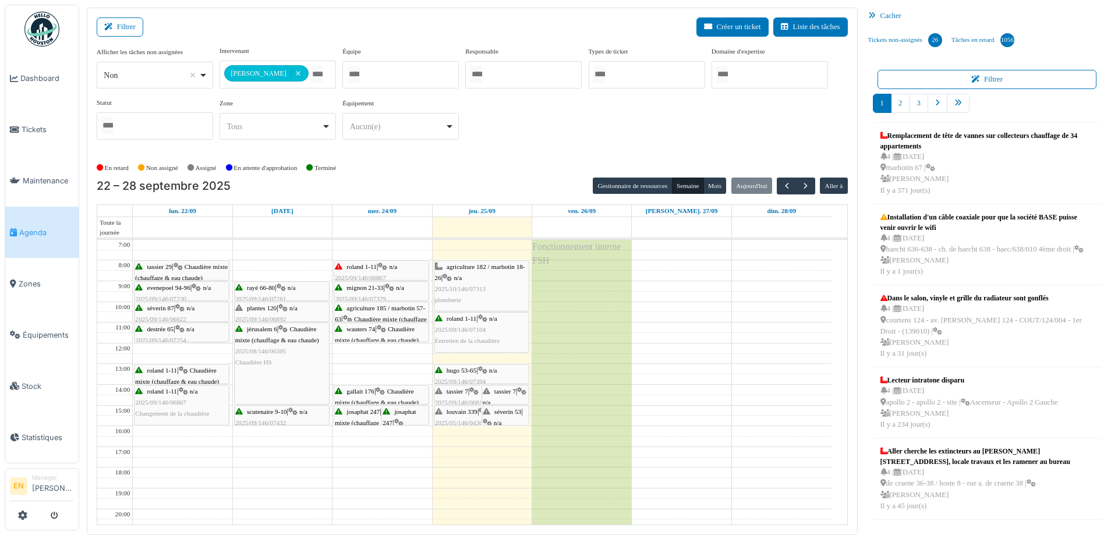
click at [498, 395] on div "tassier 7 | n/a 2025/09/146/07402 Vérification odeur de gaz" at bounding box center [505, 419] width 45 height 67
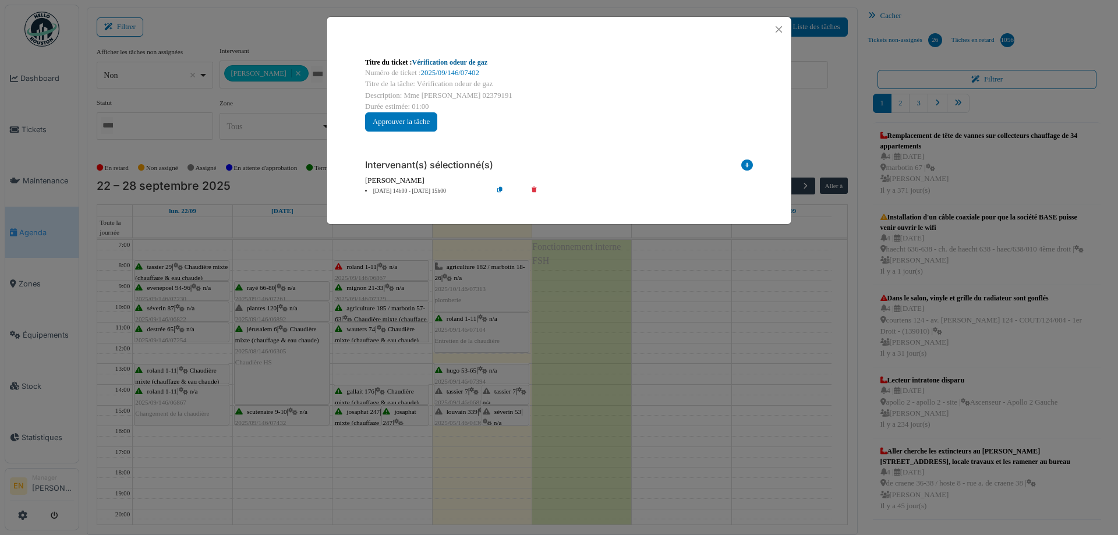
click at [442, 61] on link "Vérification odeur de gaz" at bounding box center [449, 62] width 75 height 8
click at [780, 27] on button "Close" at bounding box center [779, 30] width 16 height 16
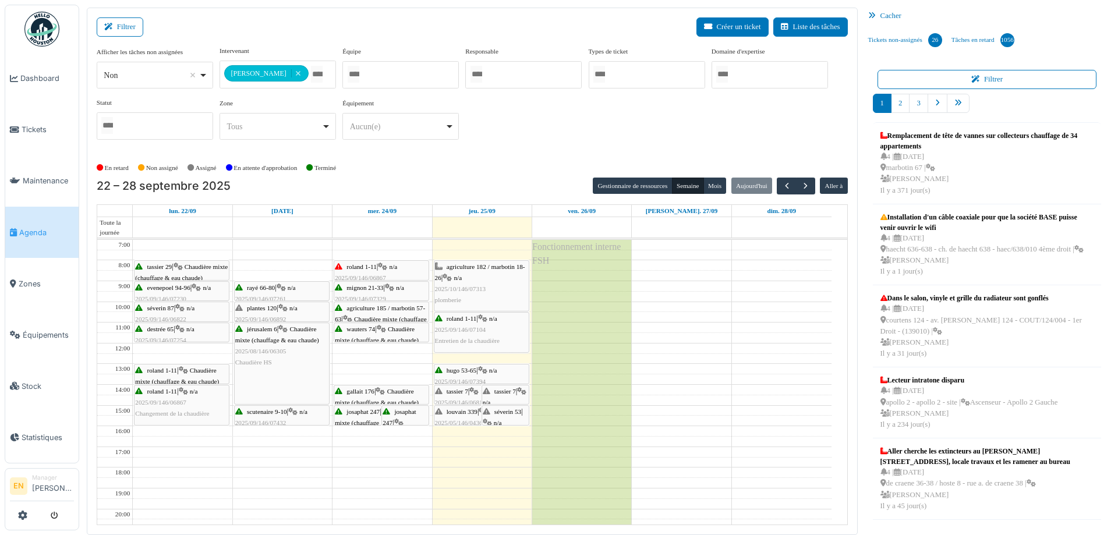
click at [466, 419] on span "2025/05/146/04360" at bounding box center [460, 422] width 51 height 7
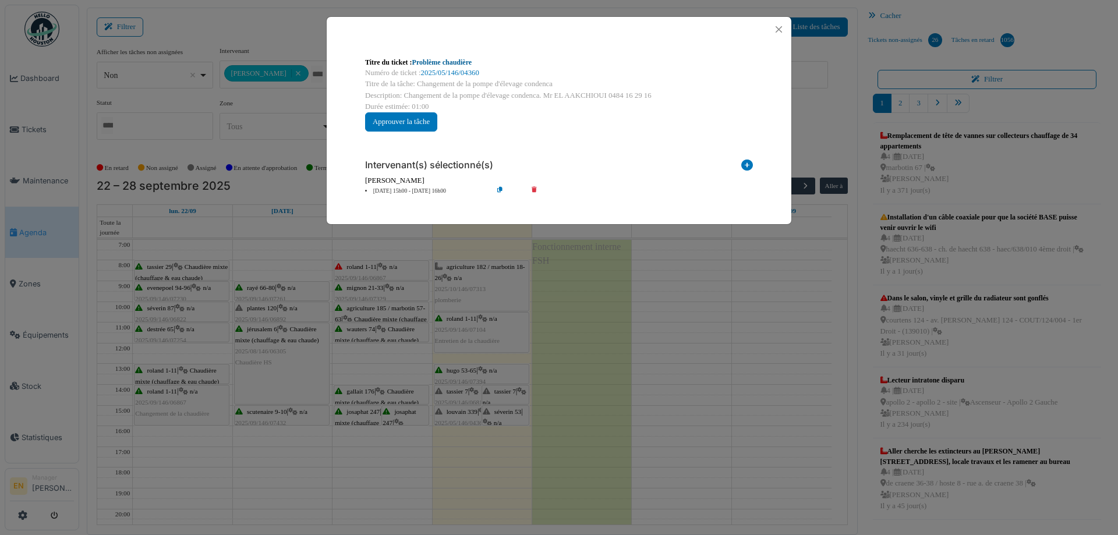
click at [448, 63] on link "Problème chaudière" at bounding box center [442, 62] width 60 height 8
click at [778, 31] on button "Close" at bounding box center [779, 30] width 16 height 16
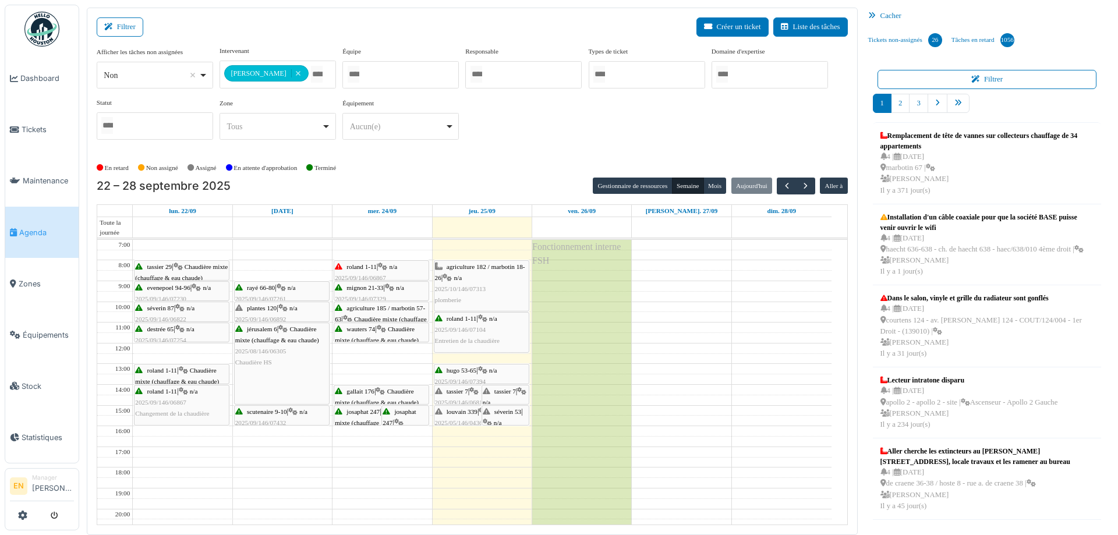
click at [502, 416] on div "séverin 53 | n/a 2025/05/146/03911 Planifier pour adapter un clapet inter-retour" at bounding box center [505, 445] width 45 height 78
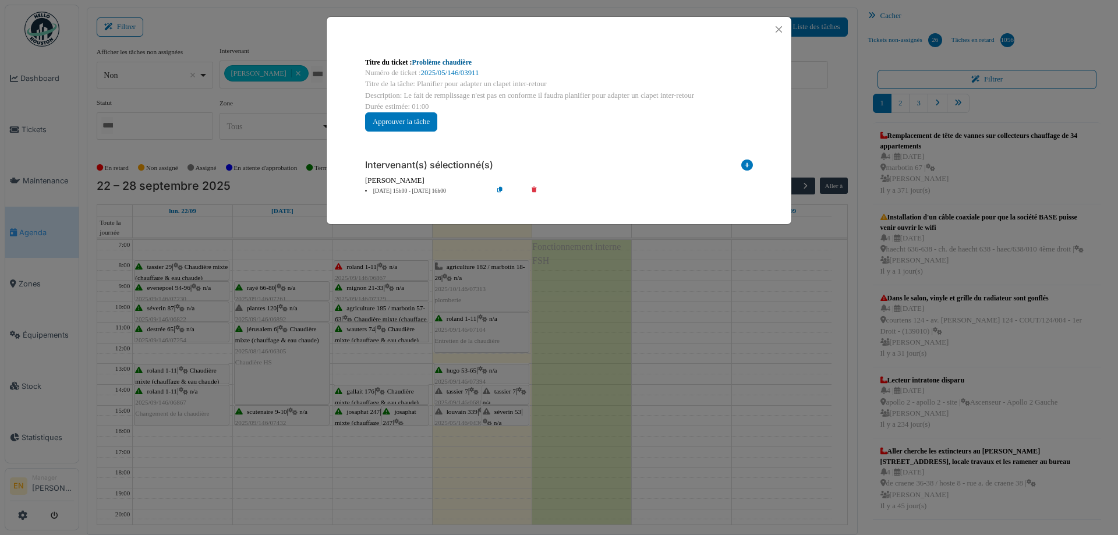
click at [461, 61] on link "Problème chaudière" at bounding box center [442, 62] width 60 height 8
click at [782, 32] on button "Close" at bounding box center [779, 30] width 16 height 16
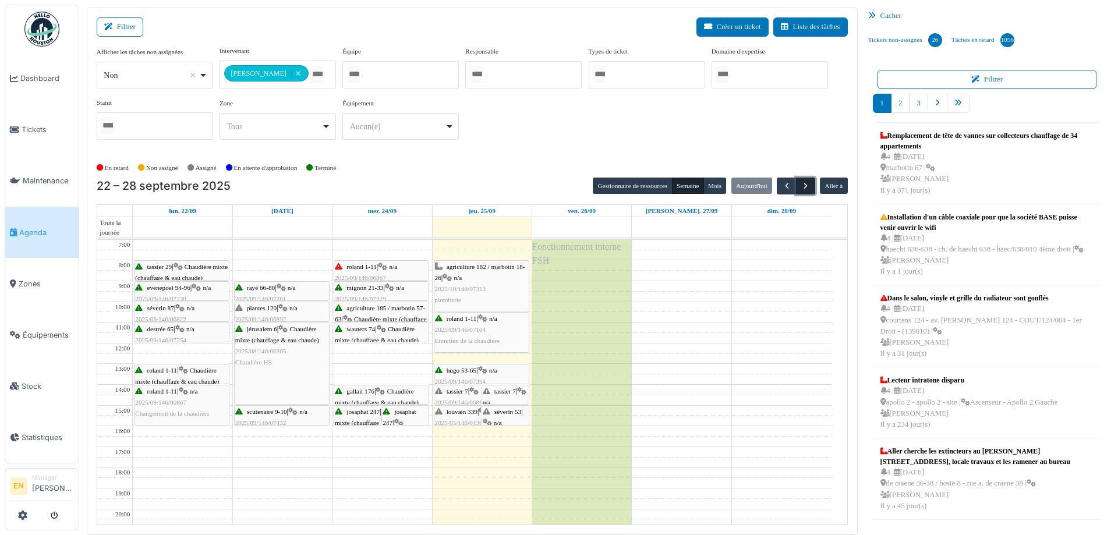
click at [800, 189] on span "button" at bounding box center [805, 186] width 10 height 10
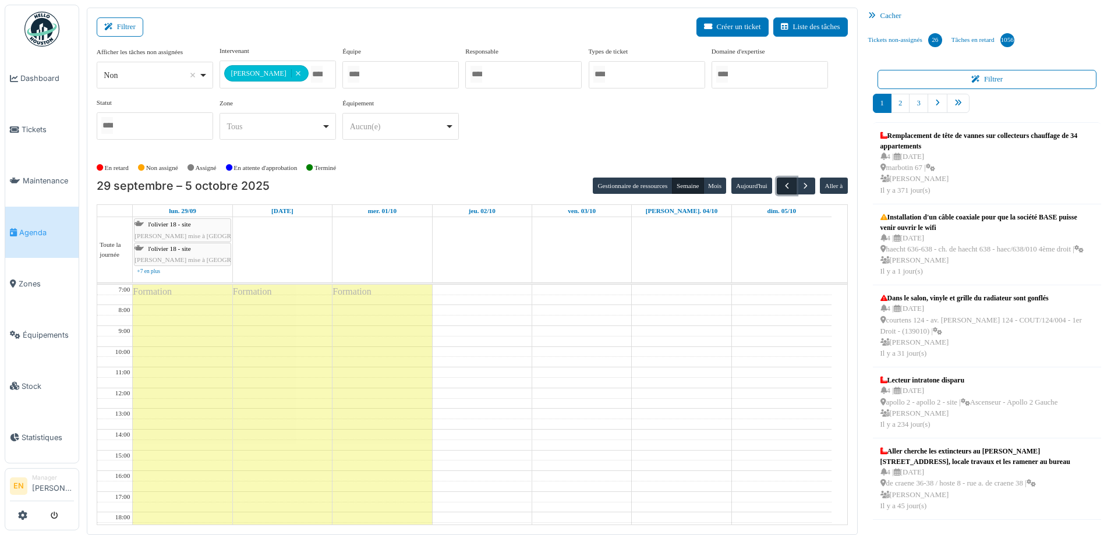
click at [782, 186] on span "button" at bounding box center [787, 186] width 10 height 10
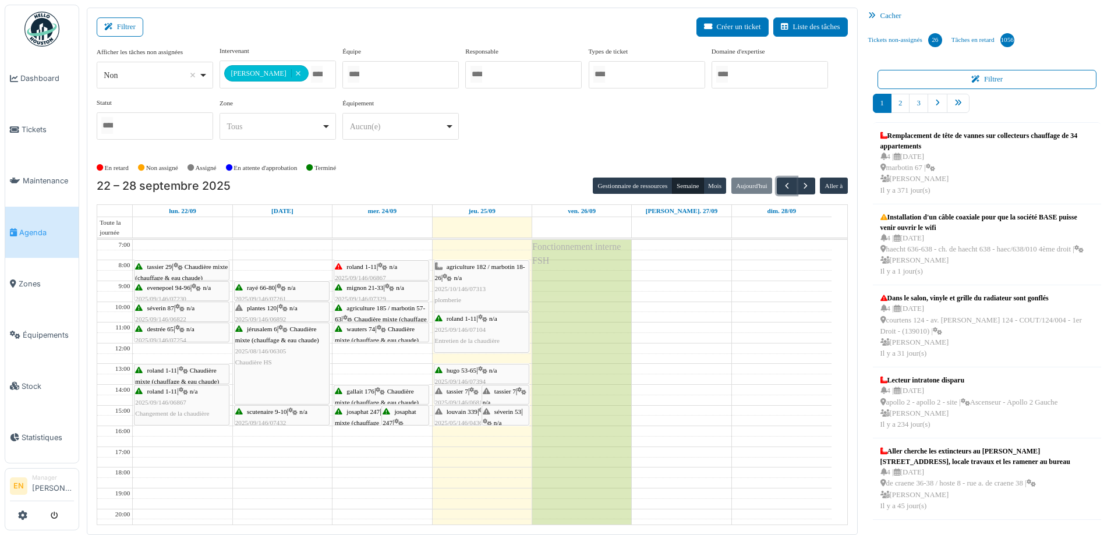
click at [503, 412] on span "séverin 53" at bounding box center [507, 411] width 27 height 7
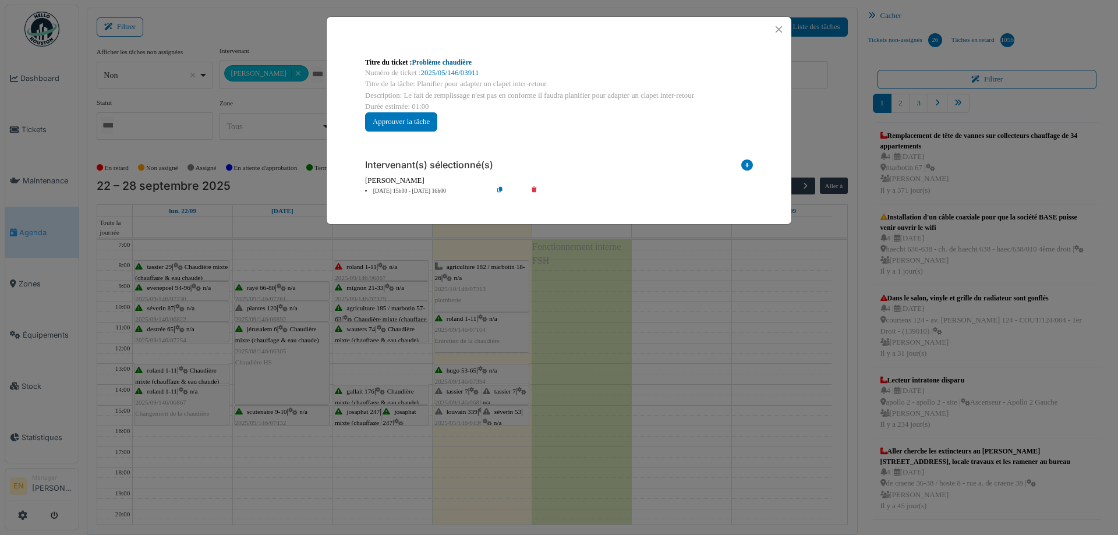
click at [452, 61] on link "Problème chaudière" at bounding box center [442, 62] width 60 height 8
click at [775, 32] on button "Close" at bounding box center [779, 30] width 16 height 16
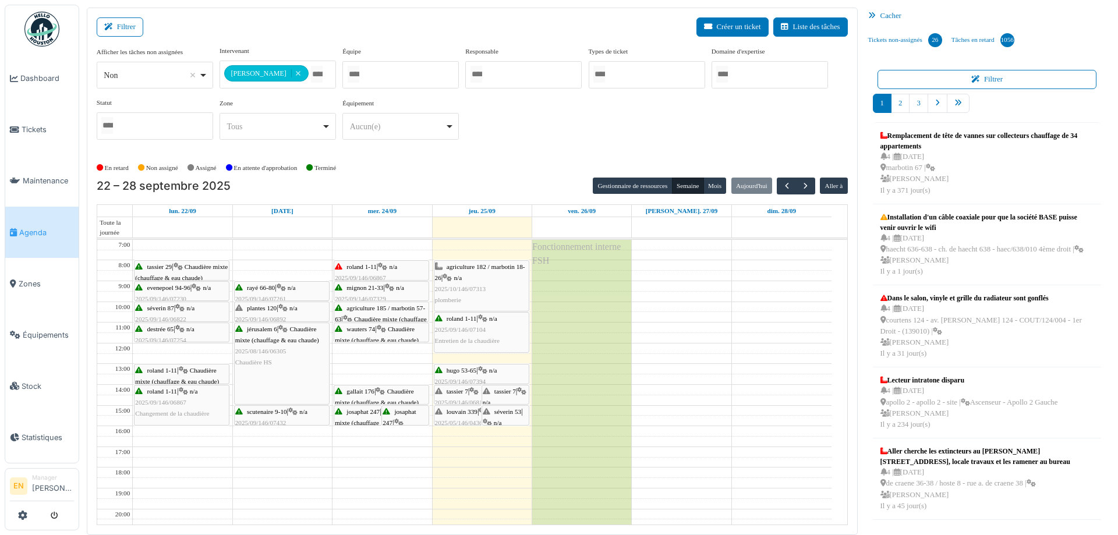
click at [448, 390] on span "tassier 7" at bounding box center [457, 391] width 22 height 7
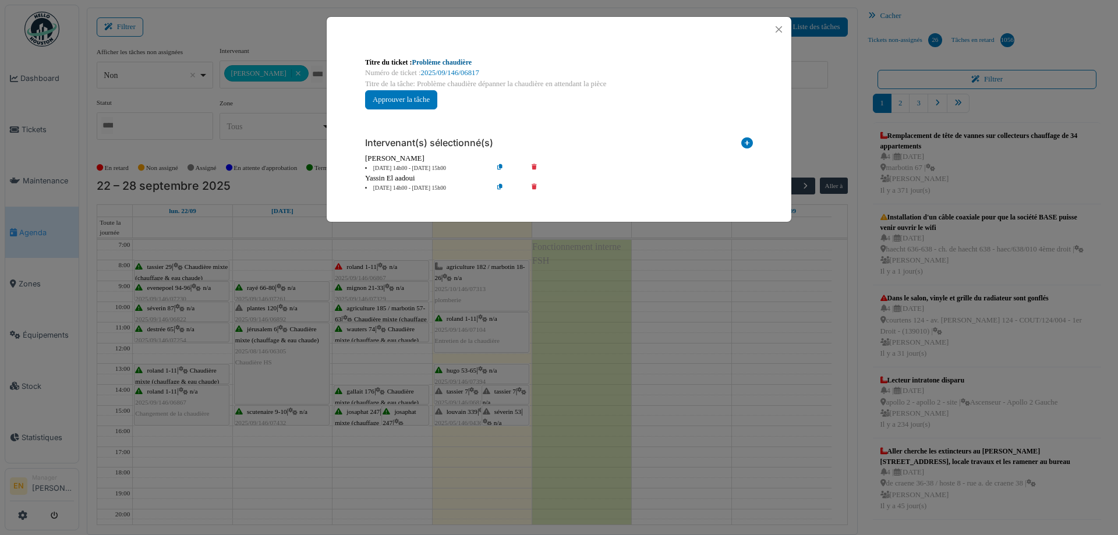
click at [428, 60] on link "Problème chaudière" at bounding box center [442, 62] width 60 height 8
click at [780, 27] on button "Close" at bounding box center [779, 30] width 16 height 16
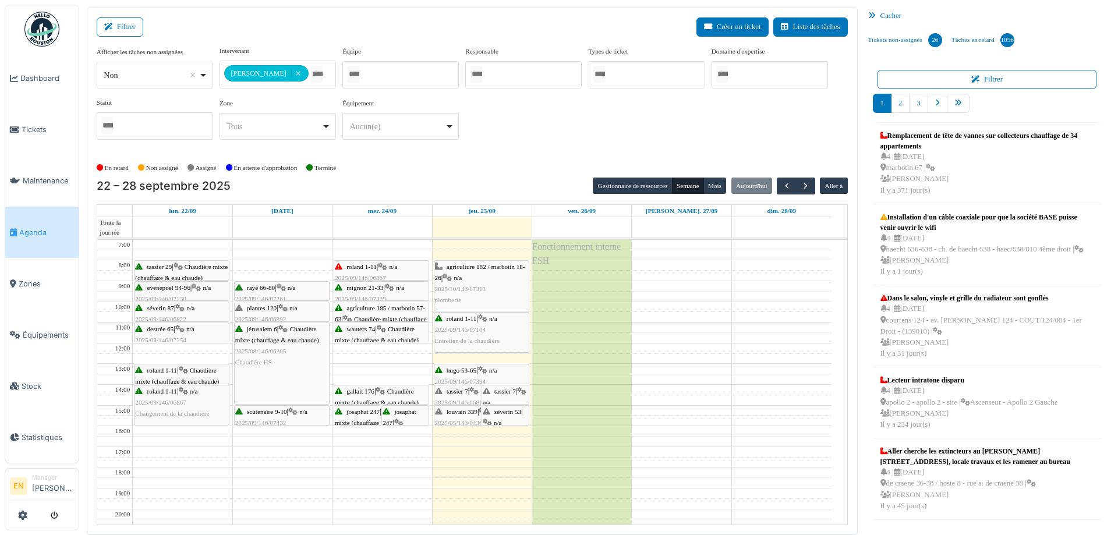
click at [464, 419] on span "2025/05/146/04360" at bounding box center [460, 422] width 51 height 7
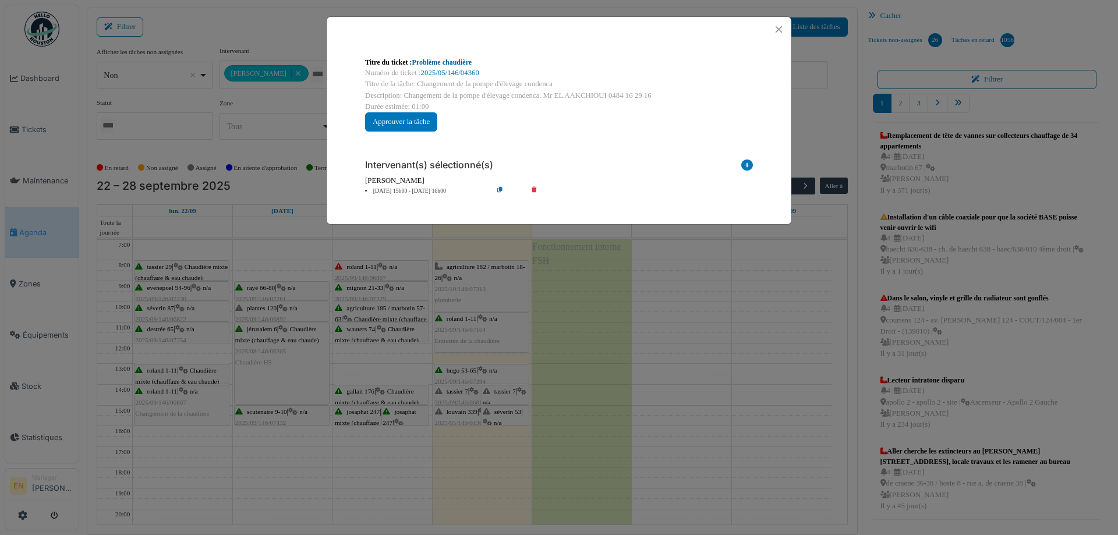
click at [463, 61] on link "Problème chaudière" at bounding box center [442, 62] width 60 height 8
click at [779, 31] on button "Close" at bounding box center [779, 30] width 16 height 16
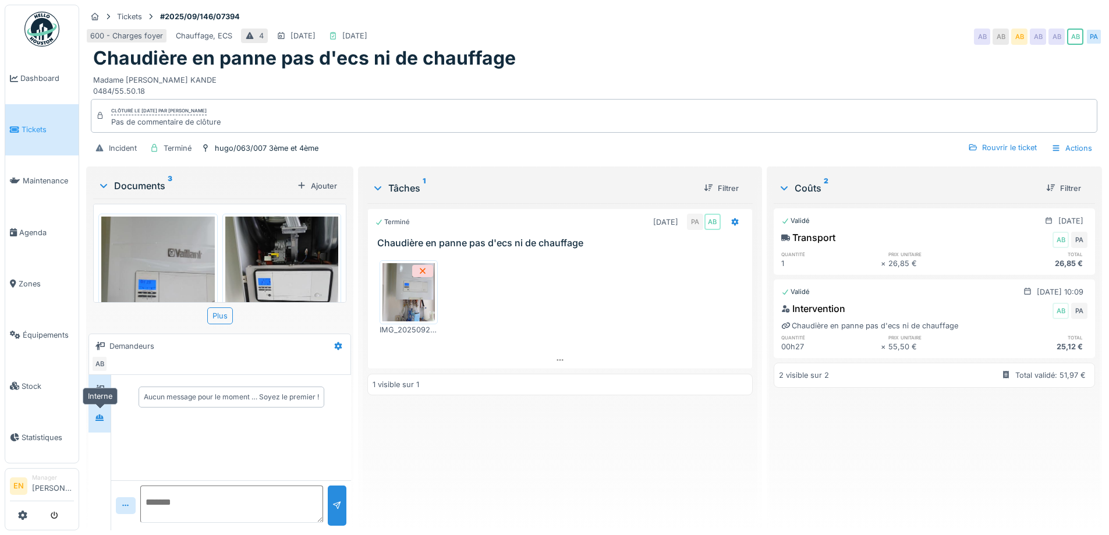
click at [102, 421] on icon at bounding box center [99, 417] width 8 height 6
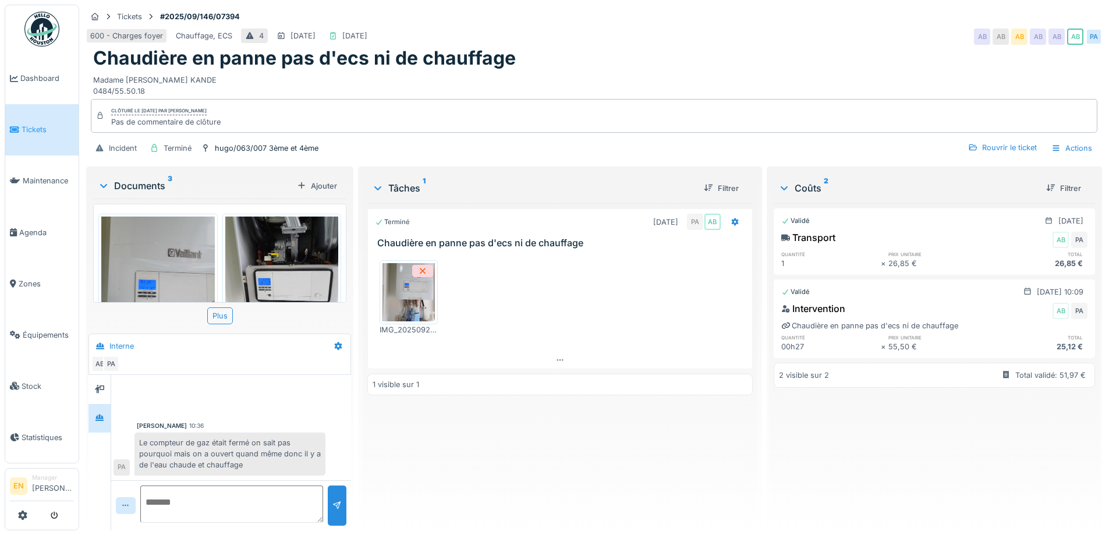
click at [427, 456] on div "Terminé [DATE] PA AB Chaudière en panne pas d'ecs ni de chauffage IMG_20250925_…" at bounding box center [559, 362] width 385 height 318
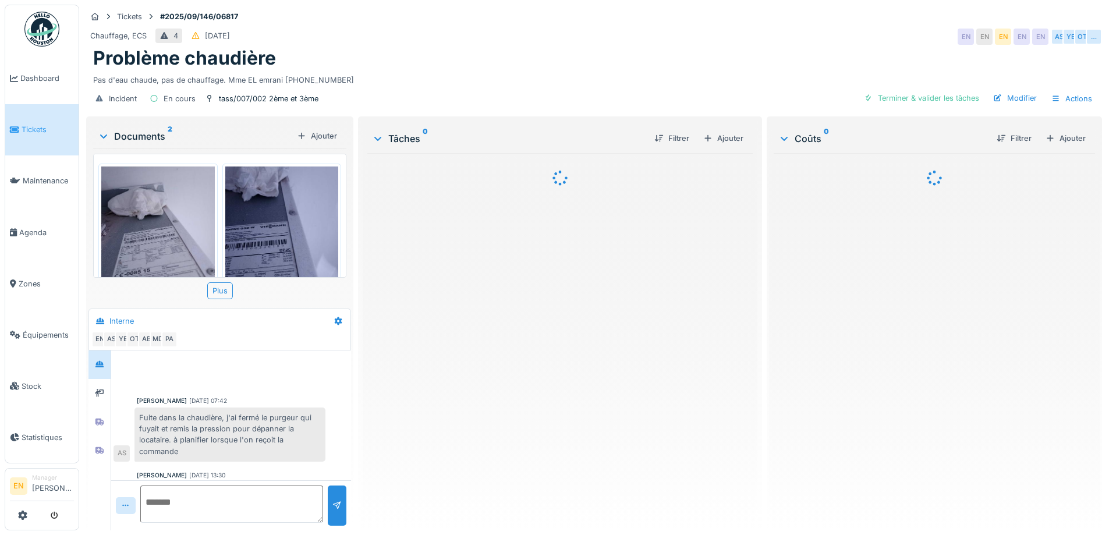
scroll to position [120, 0]
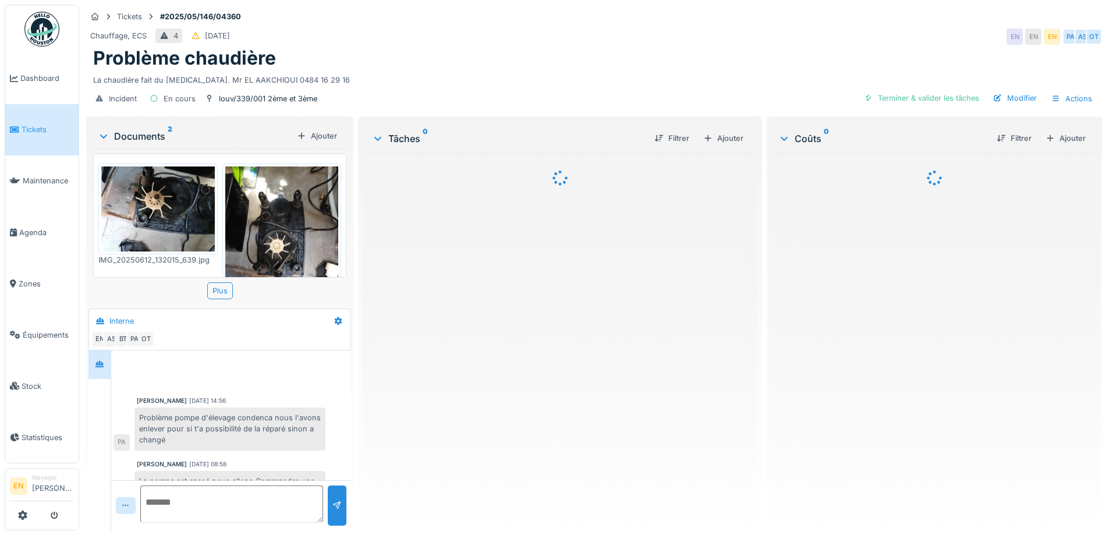
scroll to position [109, 0]
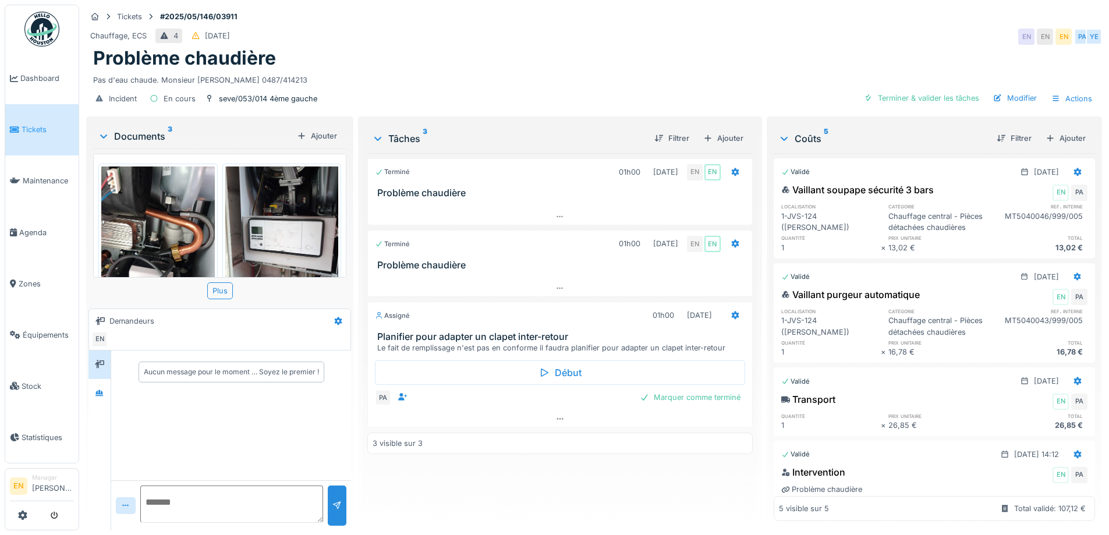
drag, startPoint x: 723, startPoint y: 49, endPoint x: 778, endPoint y: 30, distance: 58.0
click at [722, 49] on div "Problème chaudière" at bounding box center [594, 58] width 1002 height 22
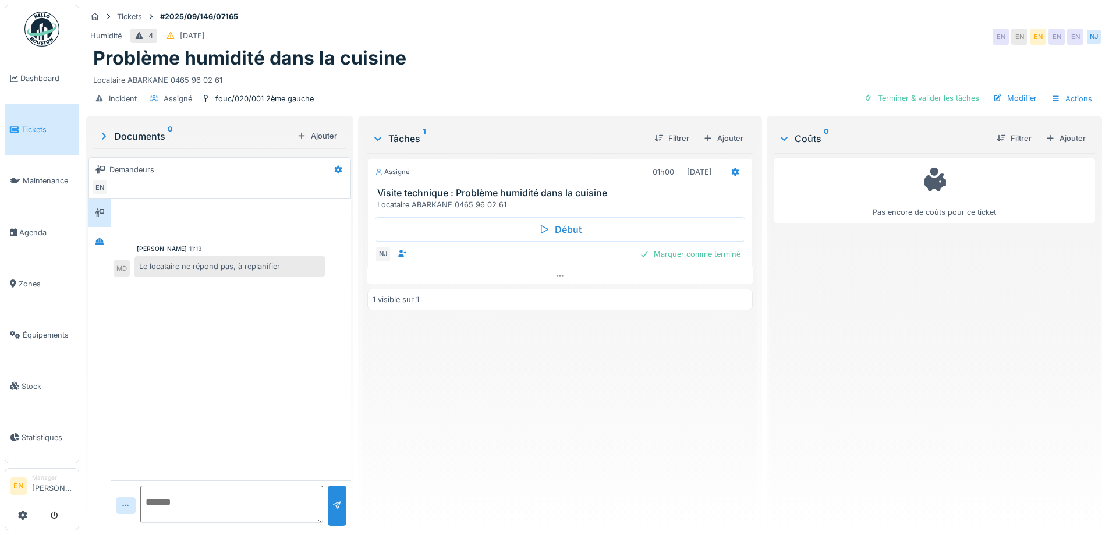
scroll to position [9, 0]
drag, startPoint x: 601, startPoint y: 423, endPoint x: 648, endPoint y: 420, distance: 47.8
click at [601, 423] on div "Assigné 01h00 23/09/2025 Visite technique : Problème humidité dans la cuisine L…" at bounding box center [559, 337] width 385 height 368
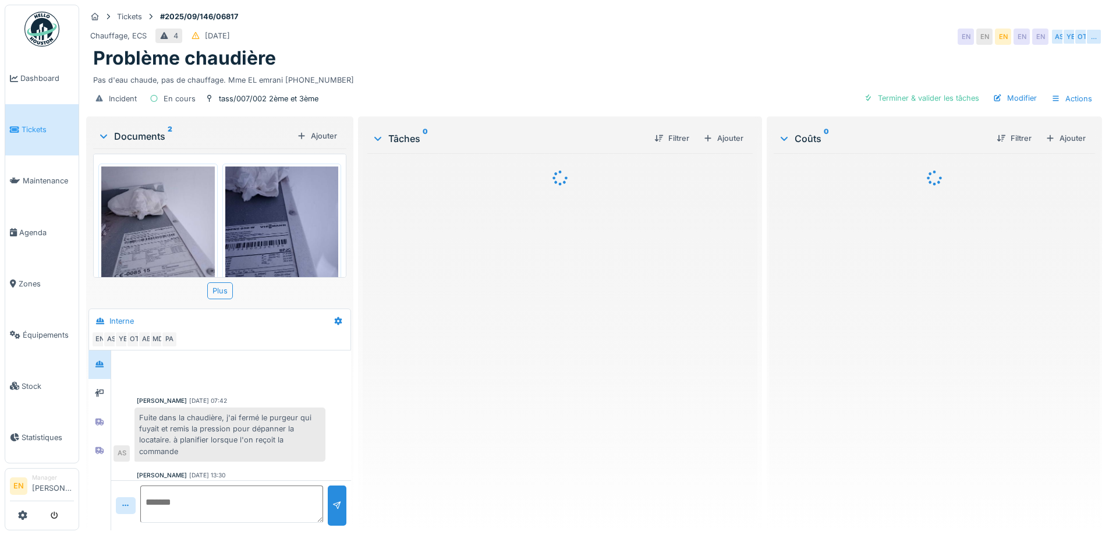
scroll to position [120, 0]
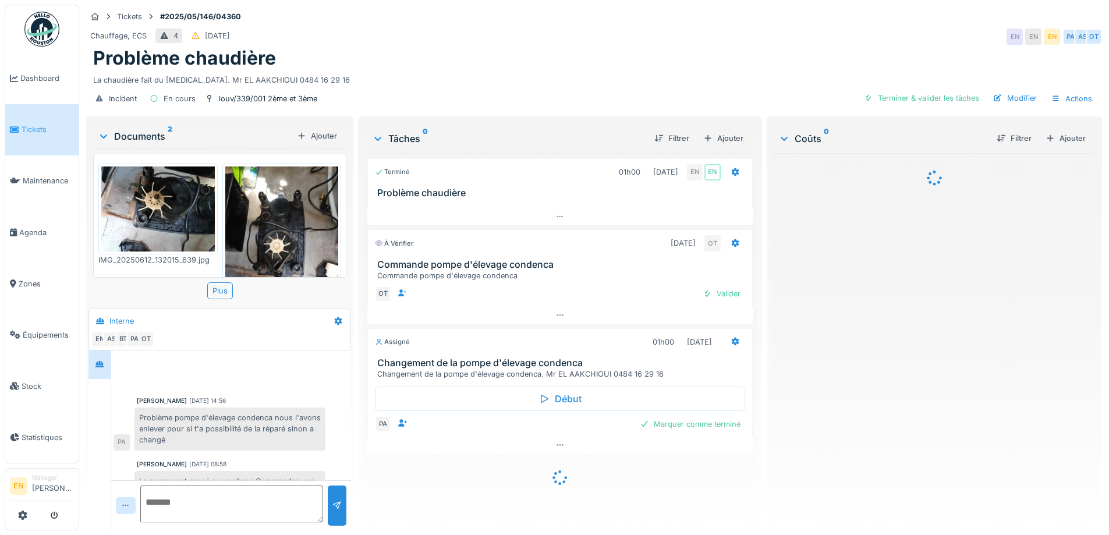
scroll to position [109, 0]
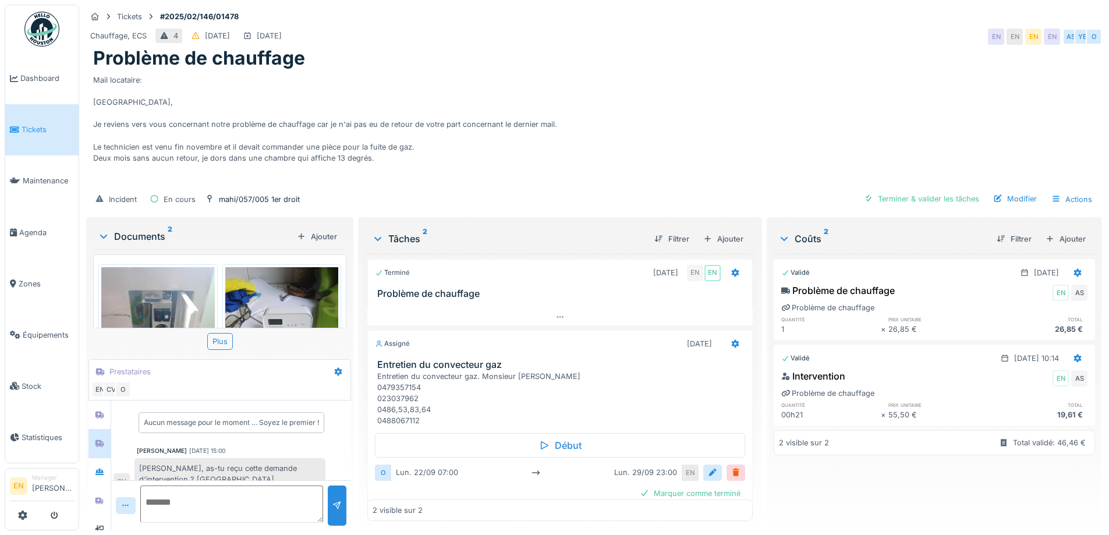
click at [757, 56] on div "Problème de chauffage" at bounding box center [594, 58] width 1002 height 22
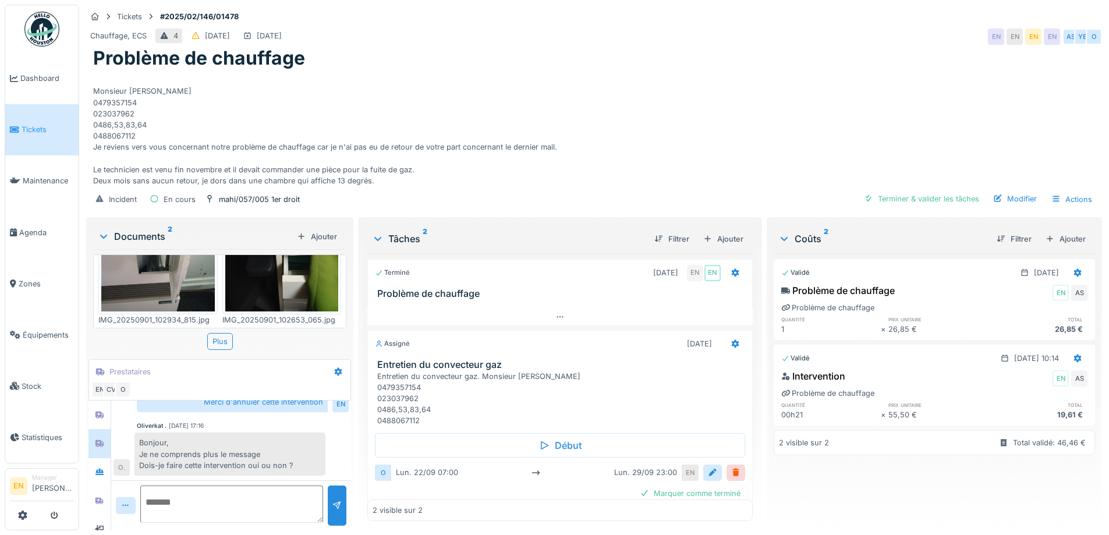
scroll to position [30, 0]
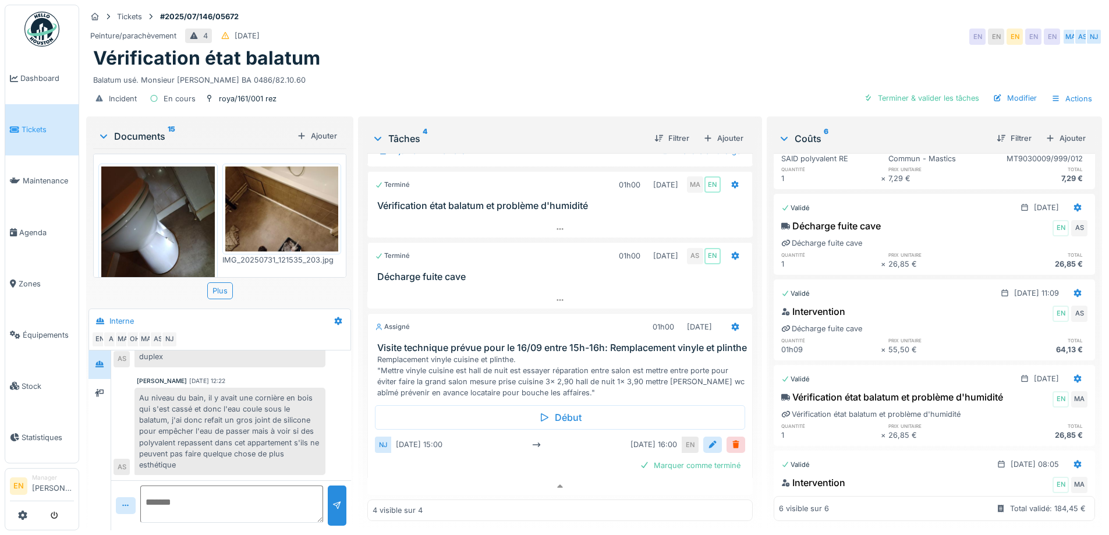
scroll to position [233, 0]
